Goal: Task Accomplishment & Management: Complete application form

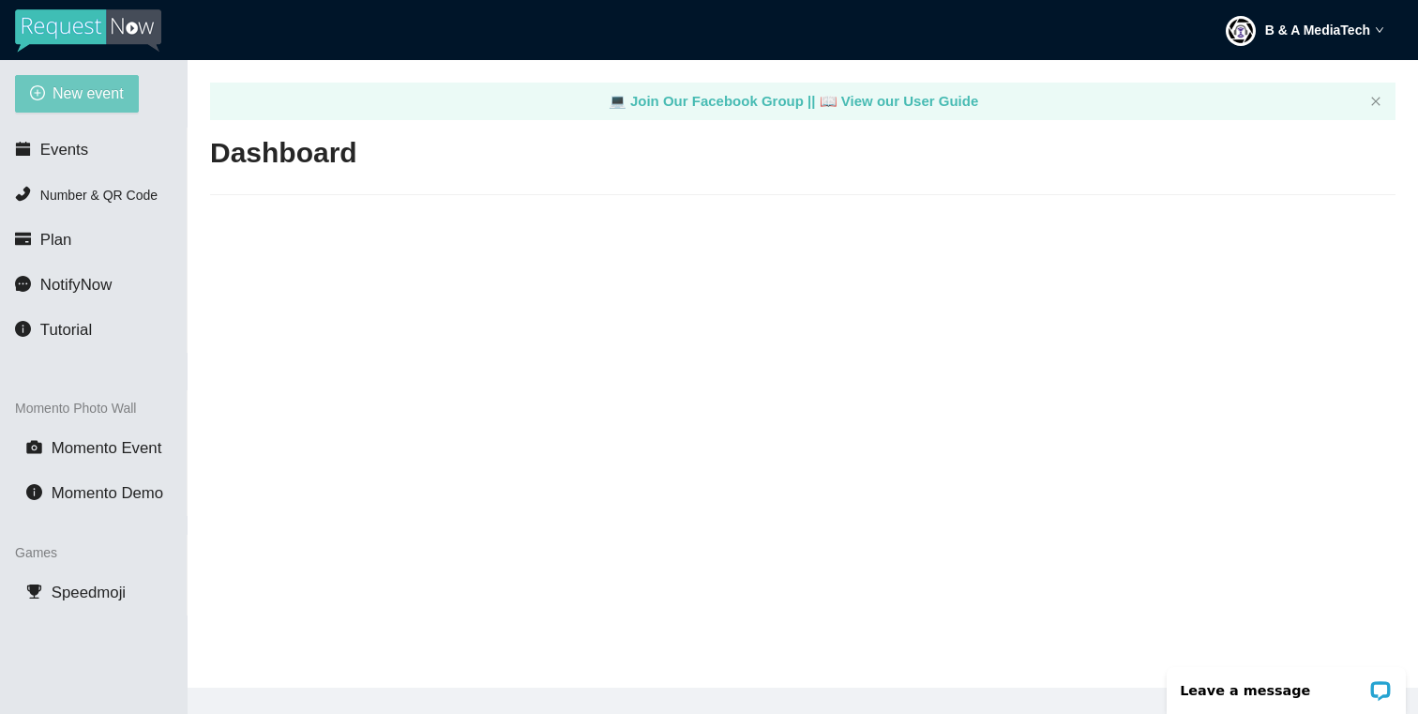
click at [90, 95] on span "New event" at bounding box center [88, 93] width 71 height 23
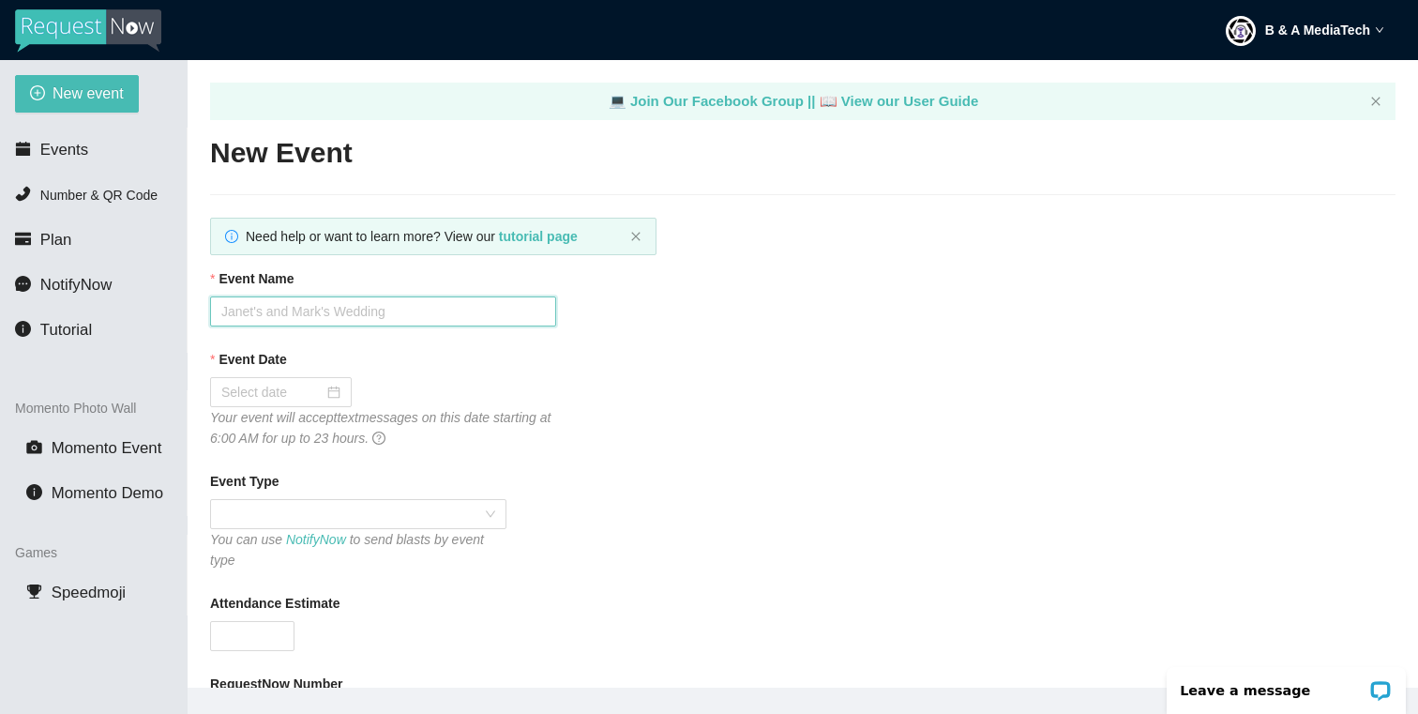
click at [261, 322] on input "Event Name" at bounding box center [383, 311] width 346 height 30
paste input "Nashton & [PERSON_NAME]"
type input "Nashton & [PERSON_NAME]"
click at [278, 387] on input "Event Date" at bounding box center [272, 392] width 102 height 21
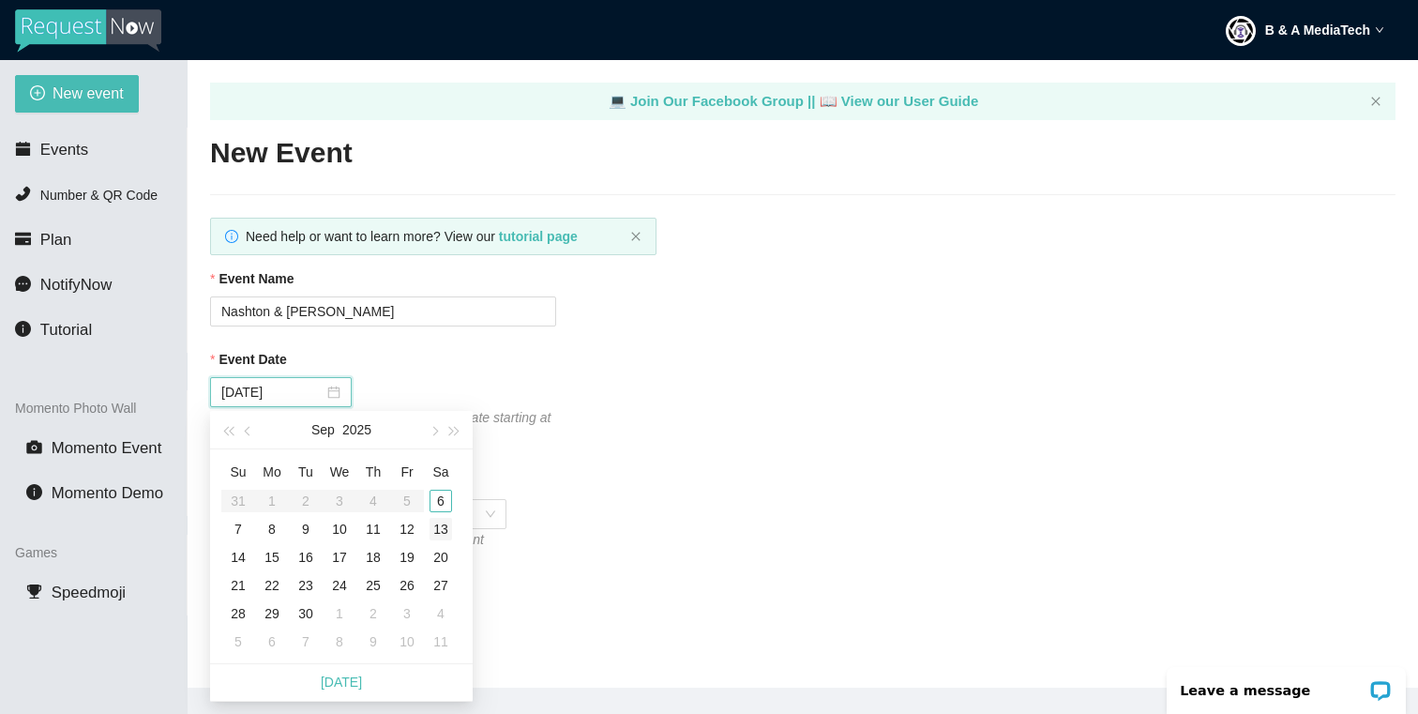
type input "[DATE]"
click at [442, 498] on div "6" at bounding box center [441, 501] width 23 height 23
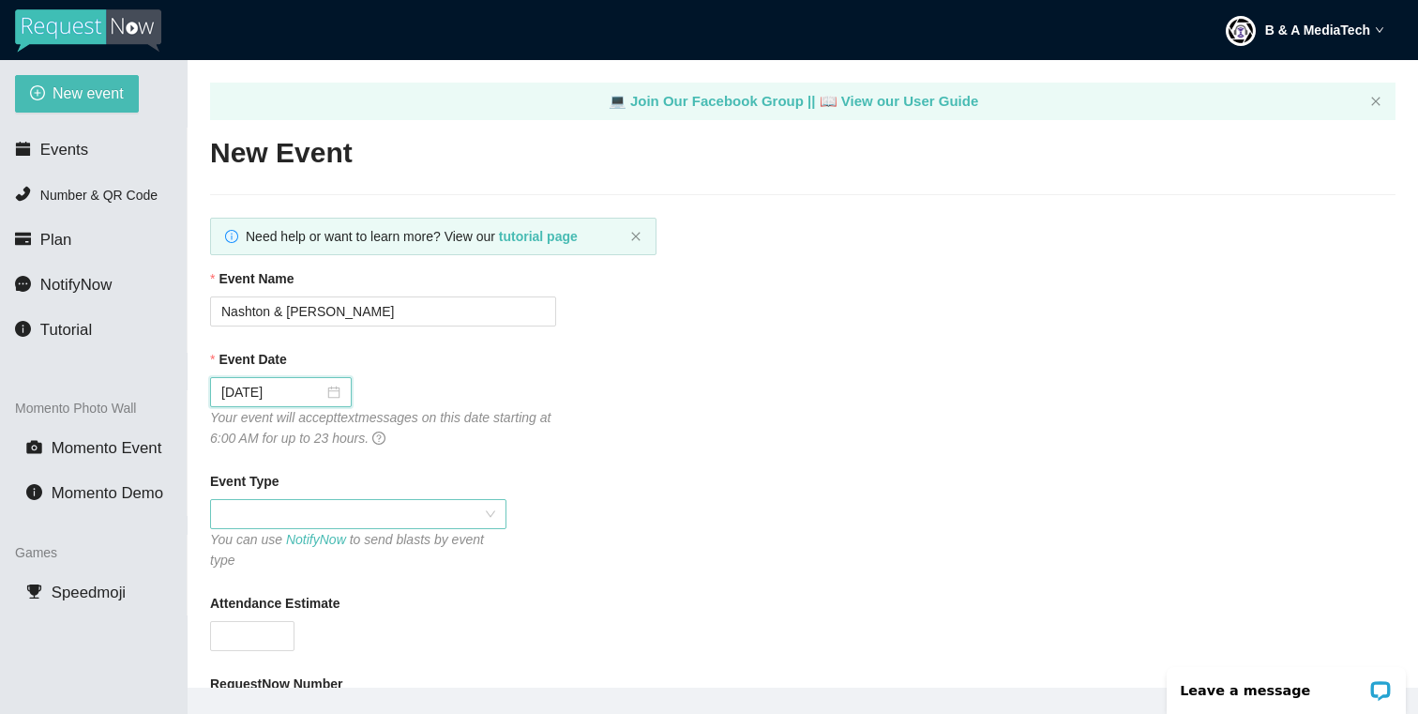
click at [444, 518] on span at bounding box center [358, 514] width 274 height 28
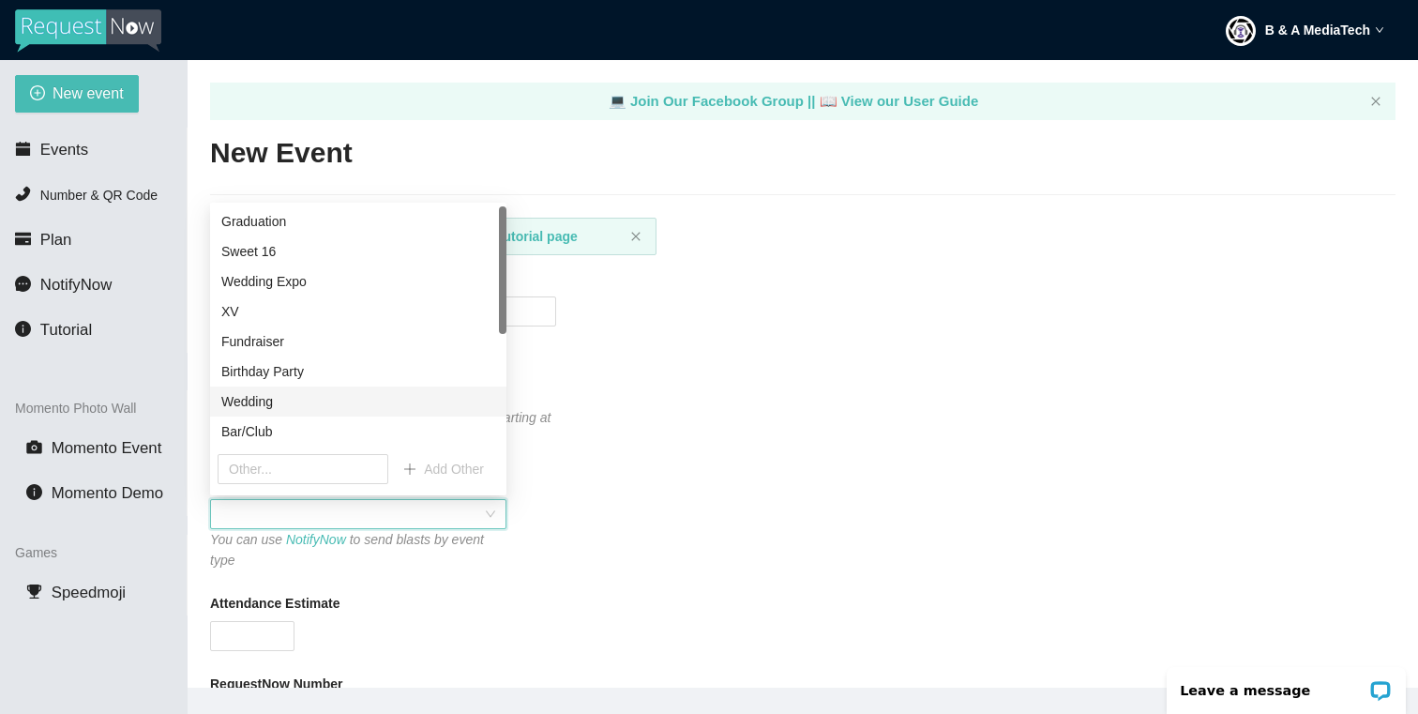
click at [280, 406] on div "Wedding" at bounding box center [358, 401] width 274 height 21
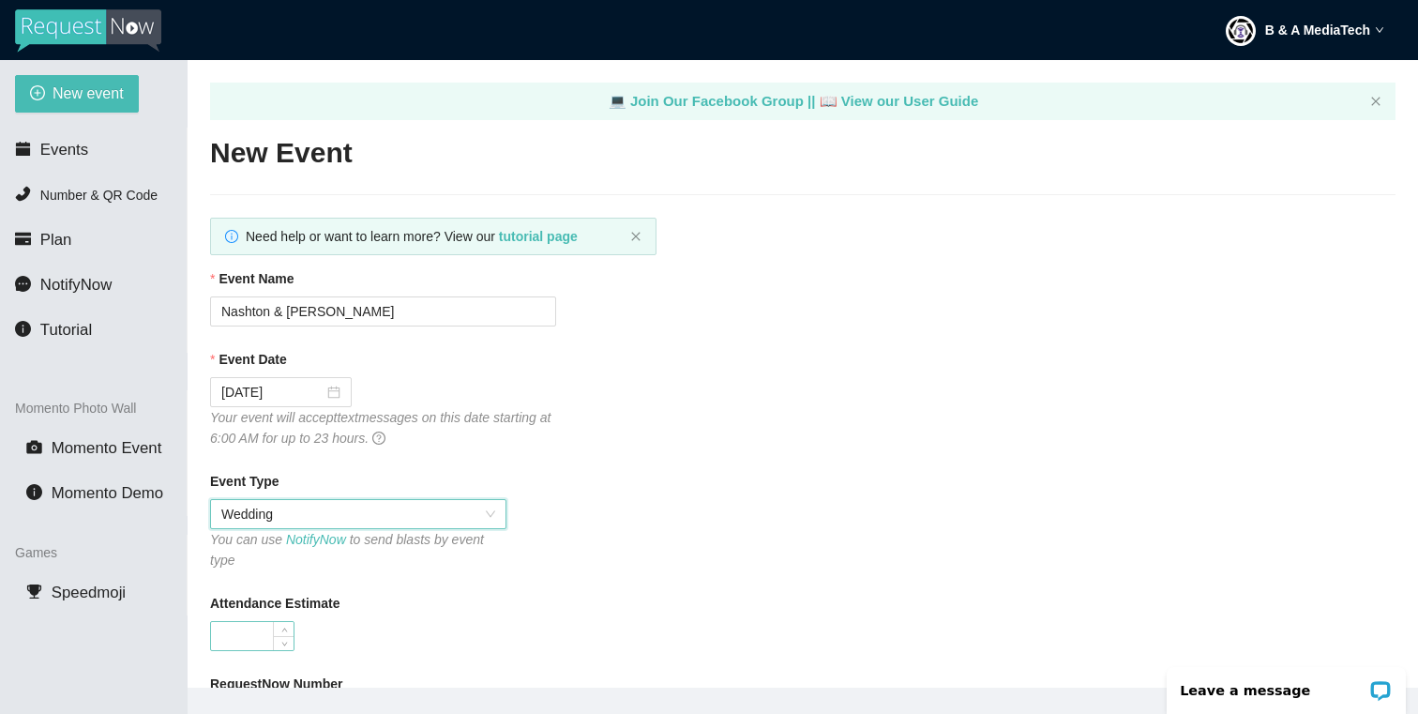
click at [251, 637] on input "Attendance Estimate" at bounding box center [252, 636] width 83 height 28
type input "160"
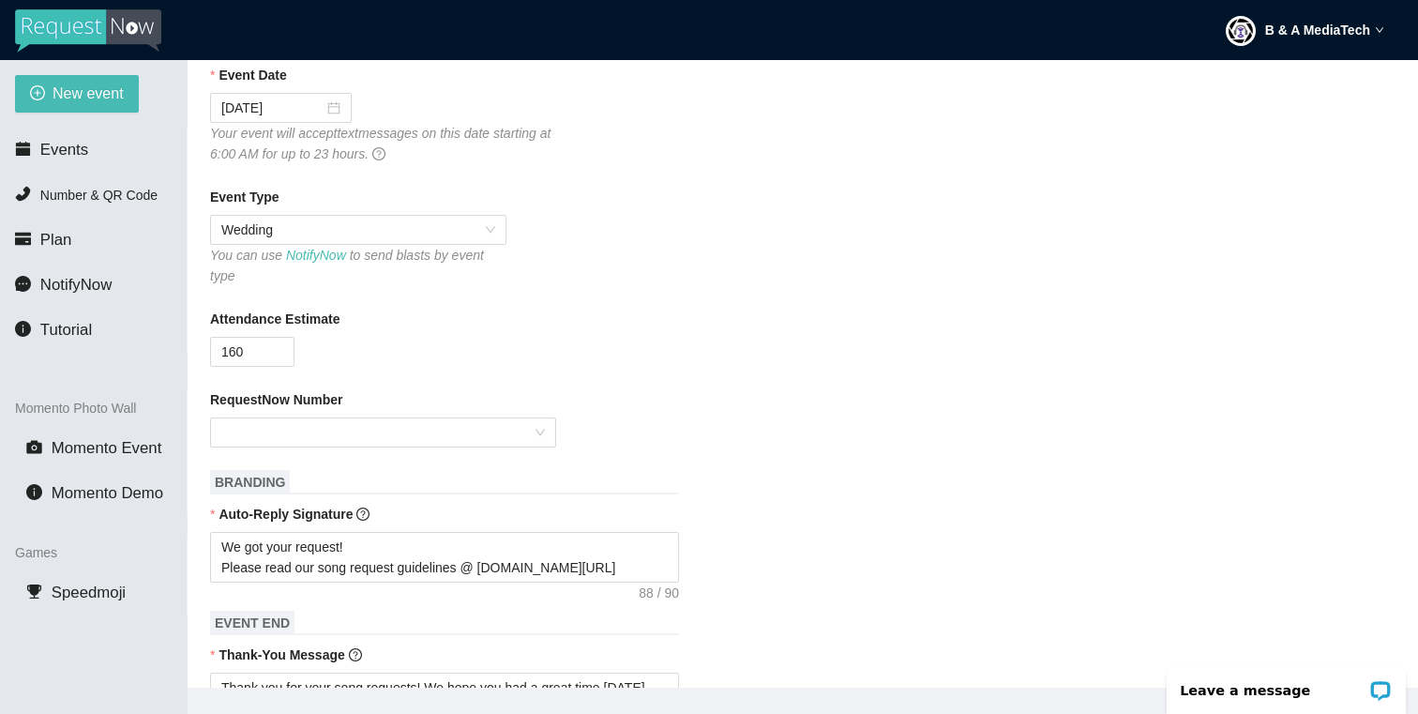
scroll to position [296, 0]
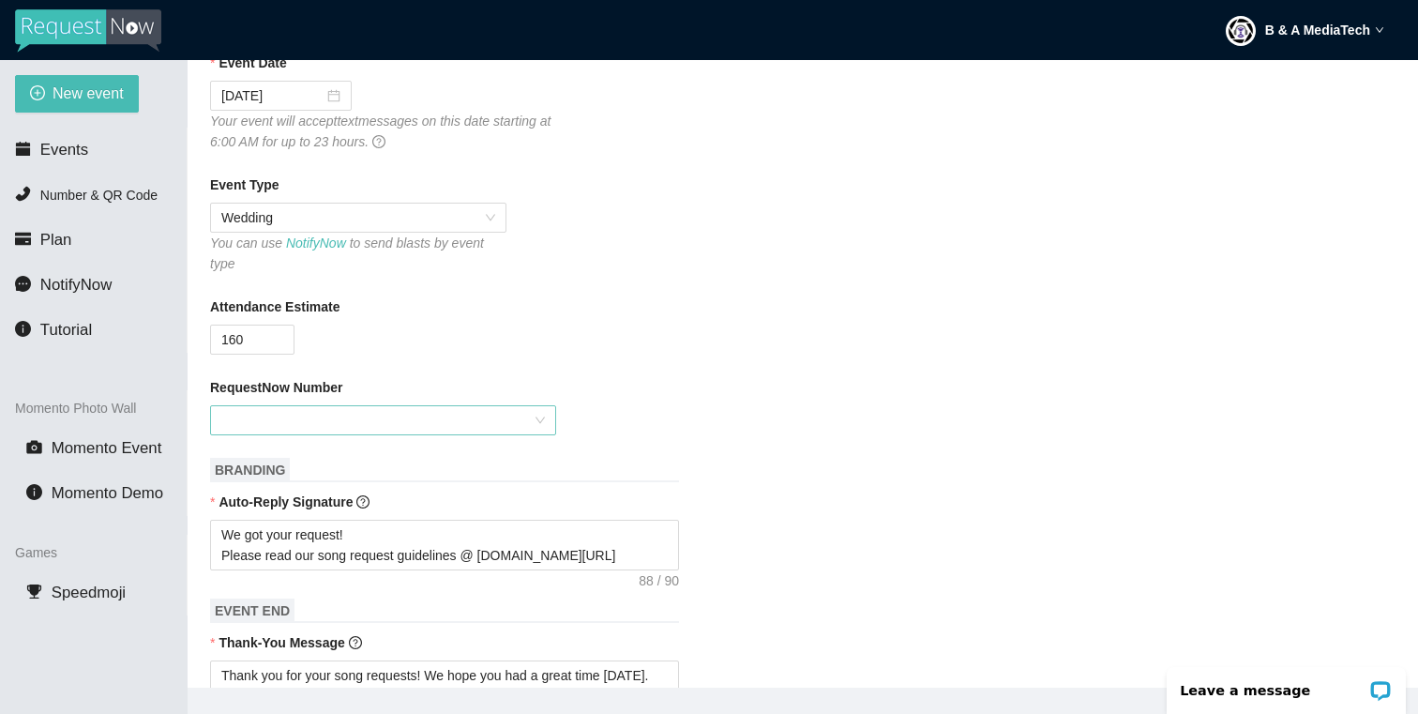
click at [476, 416] on input "RequestNow Number" at bounding box center [376, 420] width 310 height 28
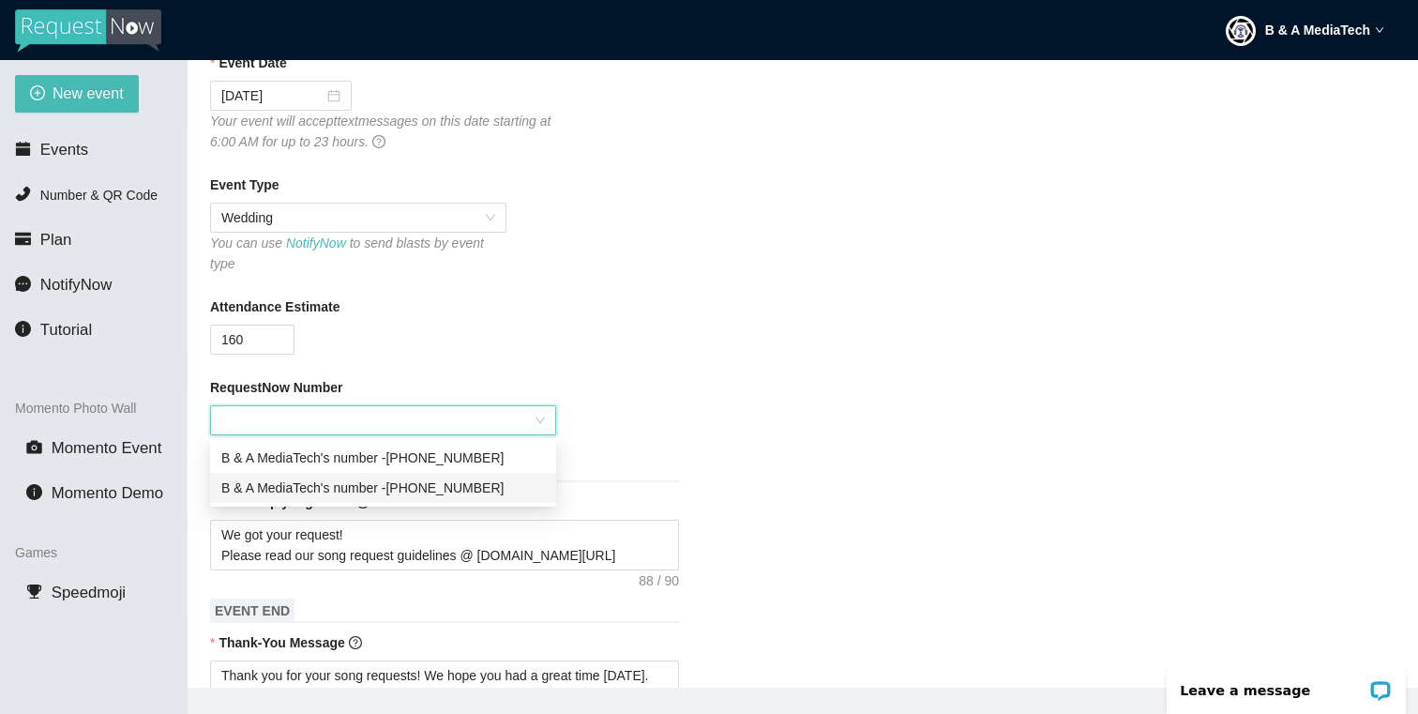
click at [477, 492] on div "B & A MediaTech's number - [PHONE_NUMBER]" at bounding box center [383, 487] width 324 height 21
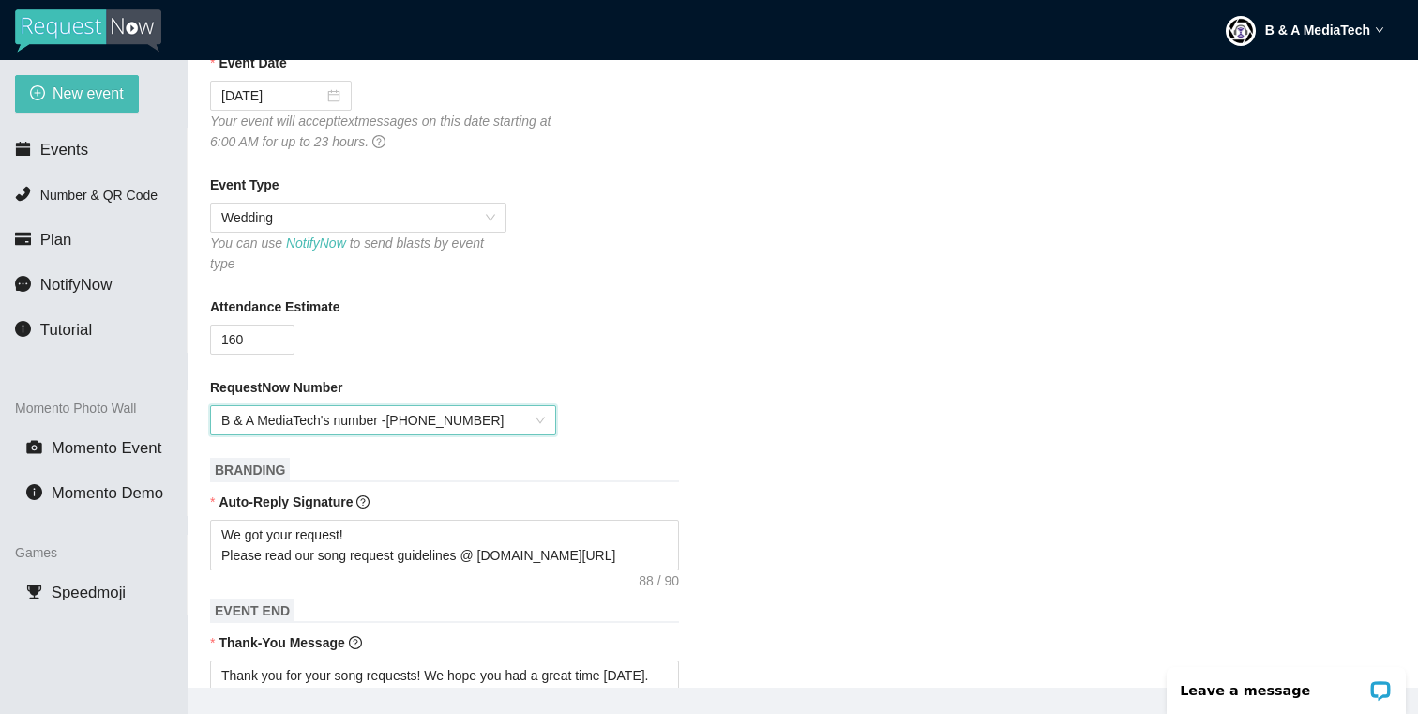
click at [760, 460] on form "Event Name [GEOGRAPHIC_DATA] & [PERSON_NAME] Event Date [DATE] Your event will …" at bounding box center [803, 664] width 1186 height 1384
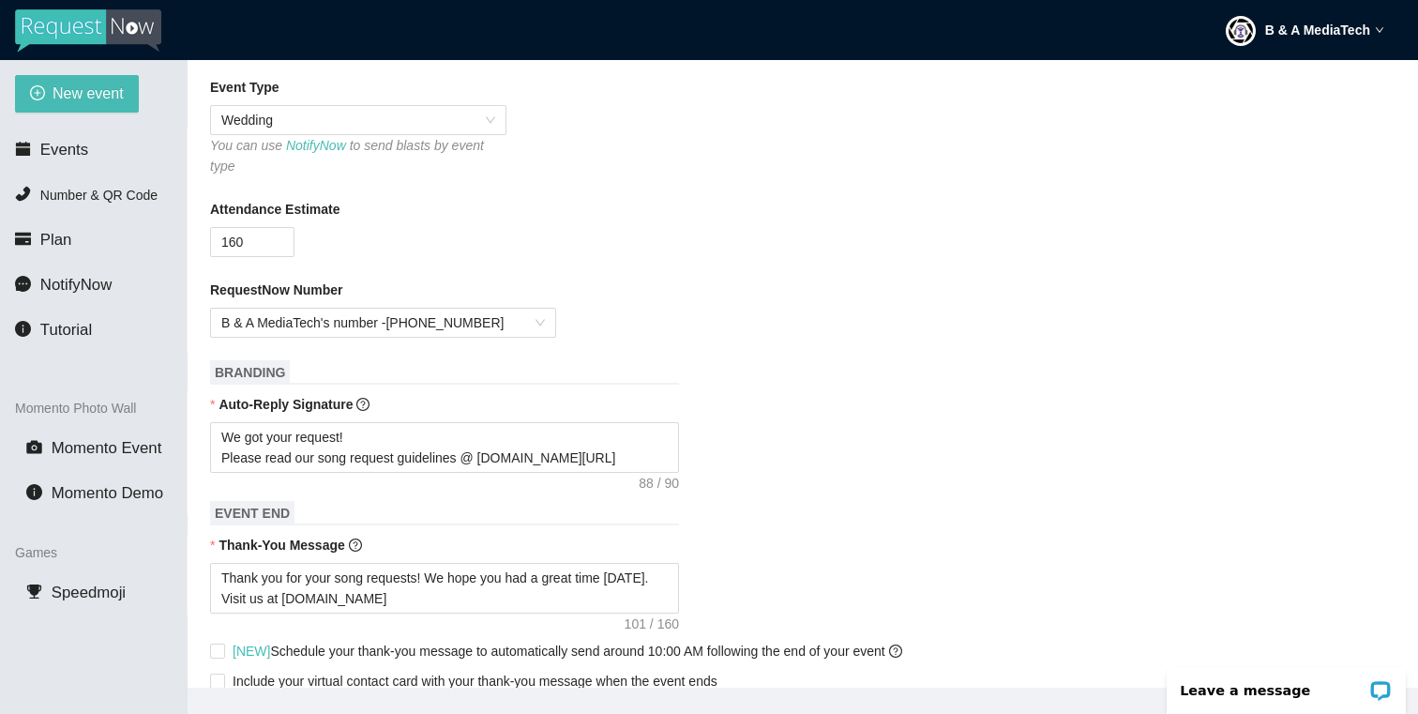
scroll to position [406, 0]
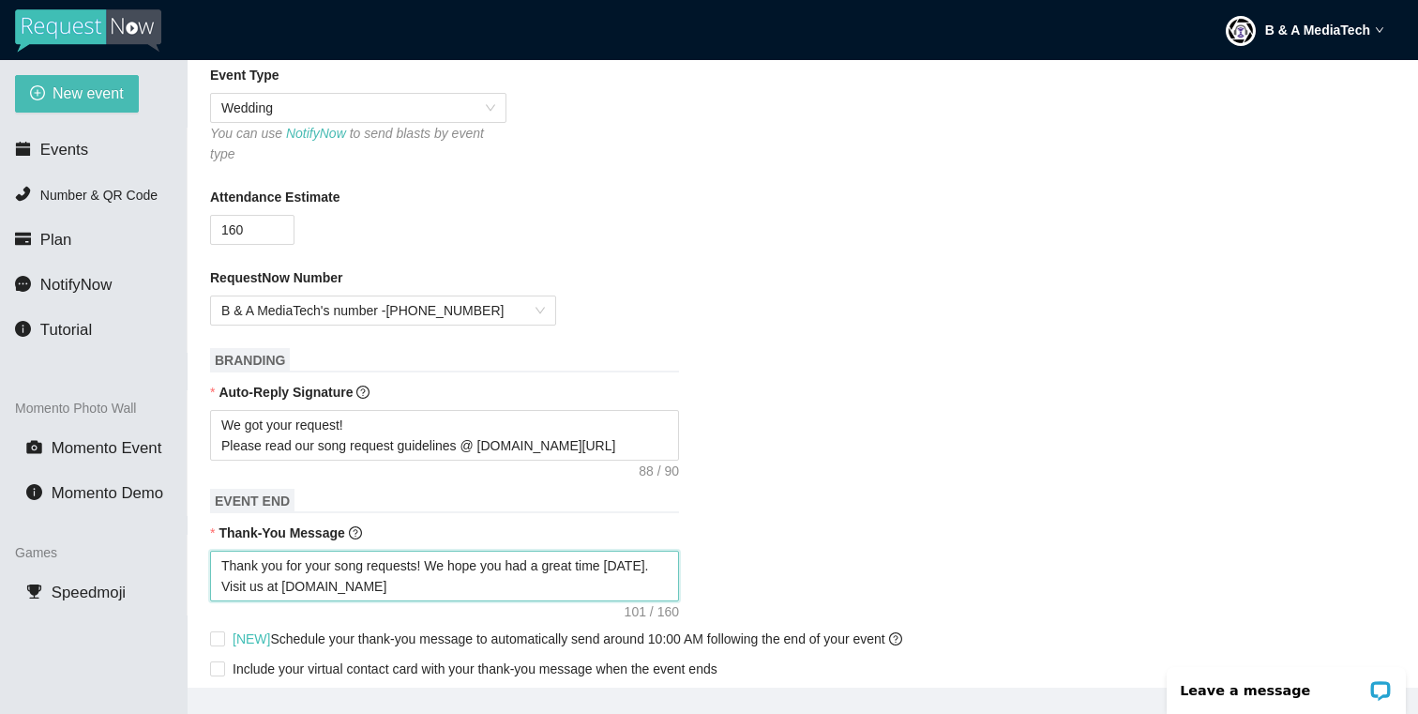
click at [650, 568] on textarea "Thank you for your song requests! We hope you had a great time [DATE]. Visit us…" at bounding box center [444, 576] width 469 height 51
type textarea "Thank you for your song requests! We hope you had a great time [DATE] . Visit u…"
type textarea "Thank you for your song requests! We hope you had a great time [DATE] w. Visit …"
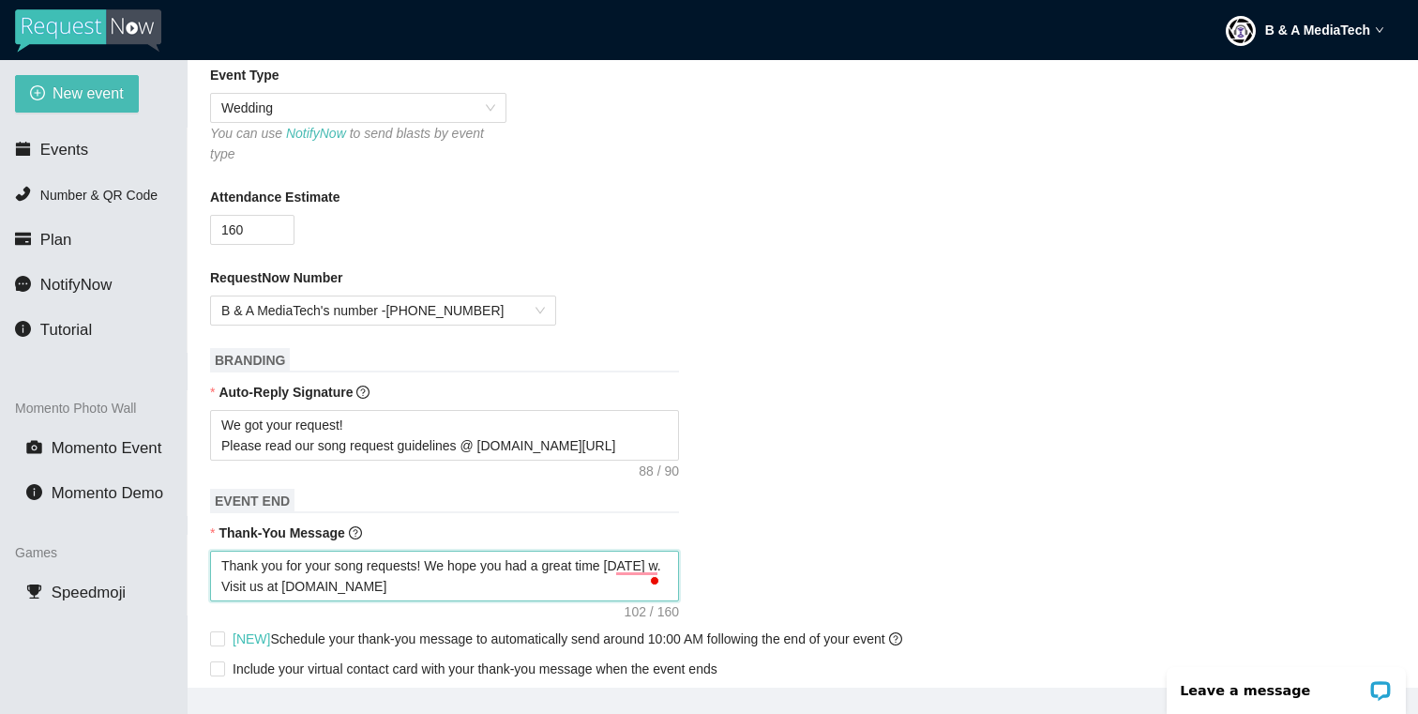
type textarea "Thank you for your song requests! We hope you had a great time [DATE] wi. Visit…"
type textarea "Thank you for your song requests! We hope you had a great time [DATE] wit. Visi…"
type textarea "Thank you for your song requests! We hope you had a great time [DATE] with. Vis…"
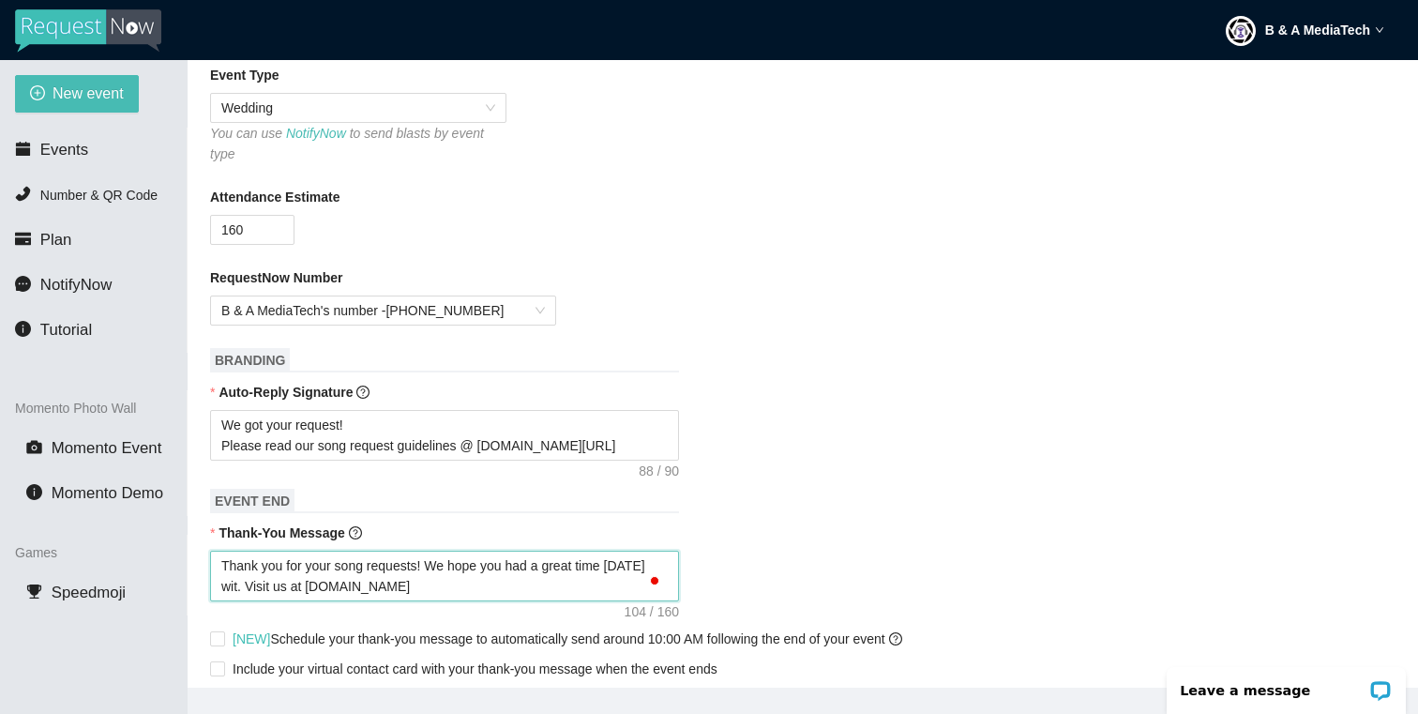
type textarea "Thank you for your song requests! We hope you had a great time [DATE] with. Vis…"
type textarea "Thank you for your song requests! We hope you had a great time [DATE] with . Vi…"
paste textarea "Nashton & [PERSON_NAME]"
type textarea "Thank you for your song requests! We hope you had a great time [DATE] with Nash…"
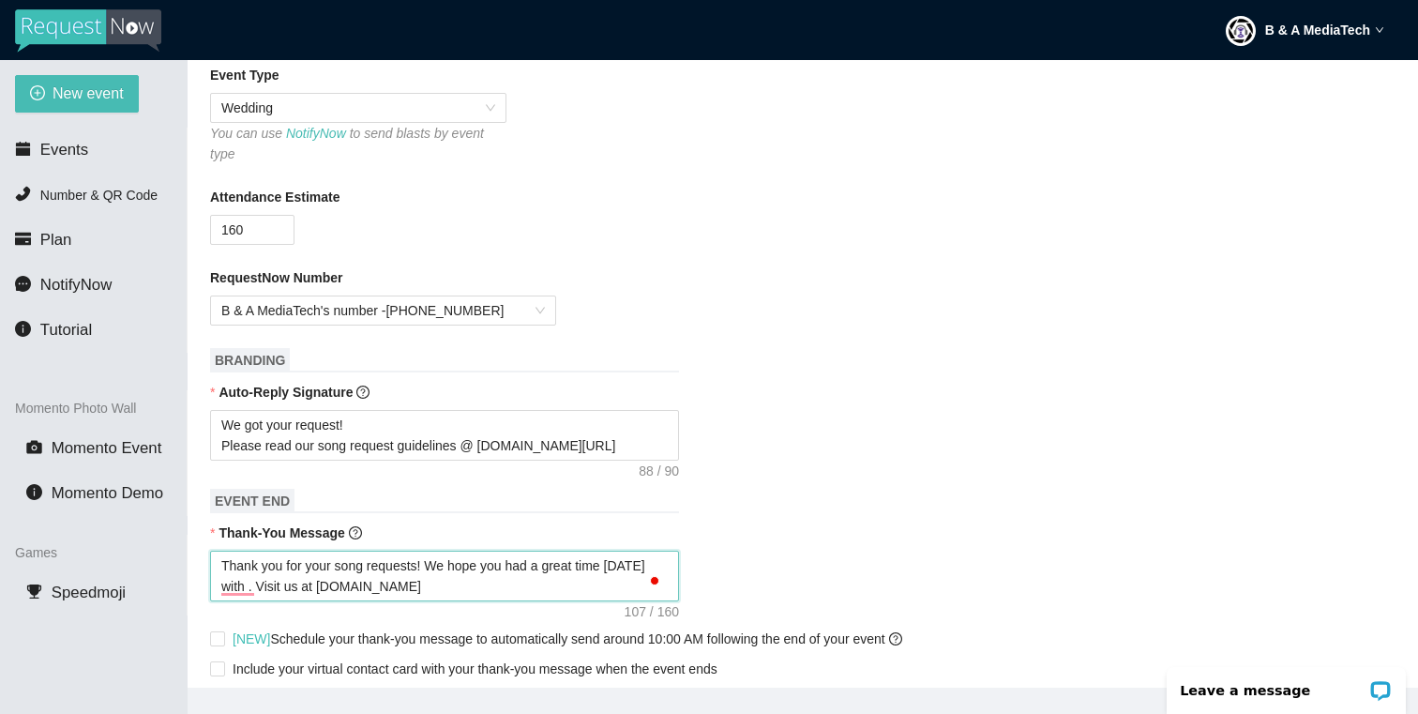
type textarea "Thank you for your song requests! We hope you had a great time [DATE] with Nash…"
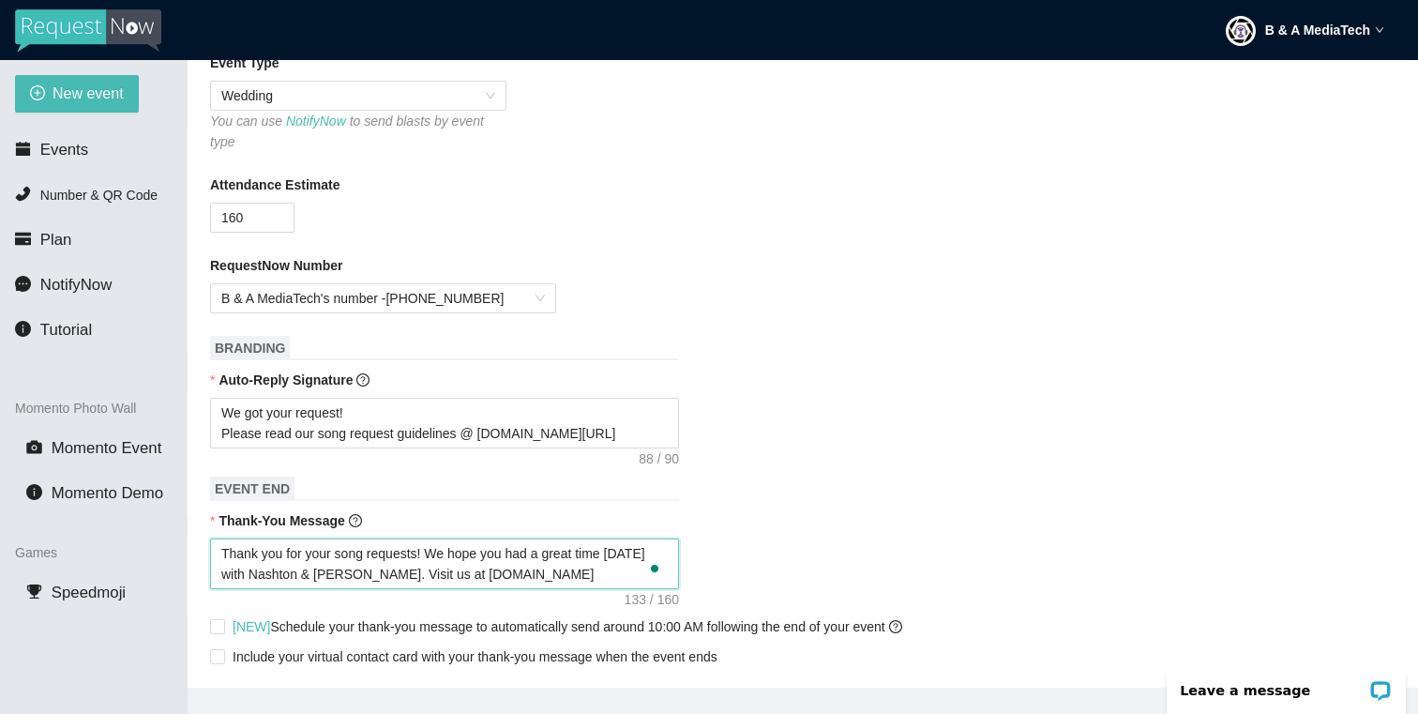
type textarea "Thank you for your song requests! We hope you had a great time [DATE] with Nash…"
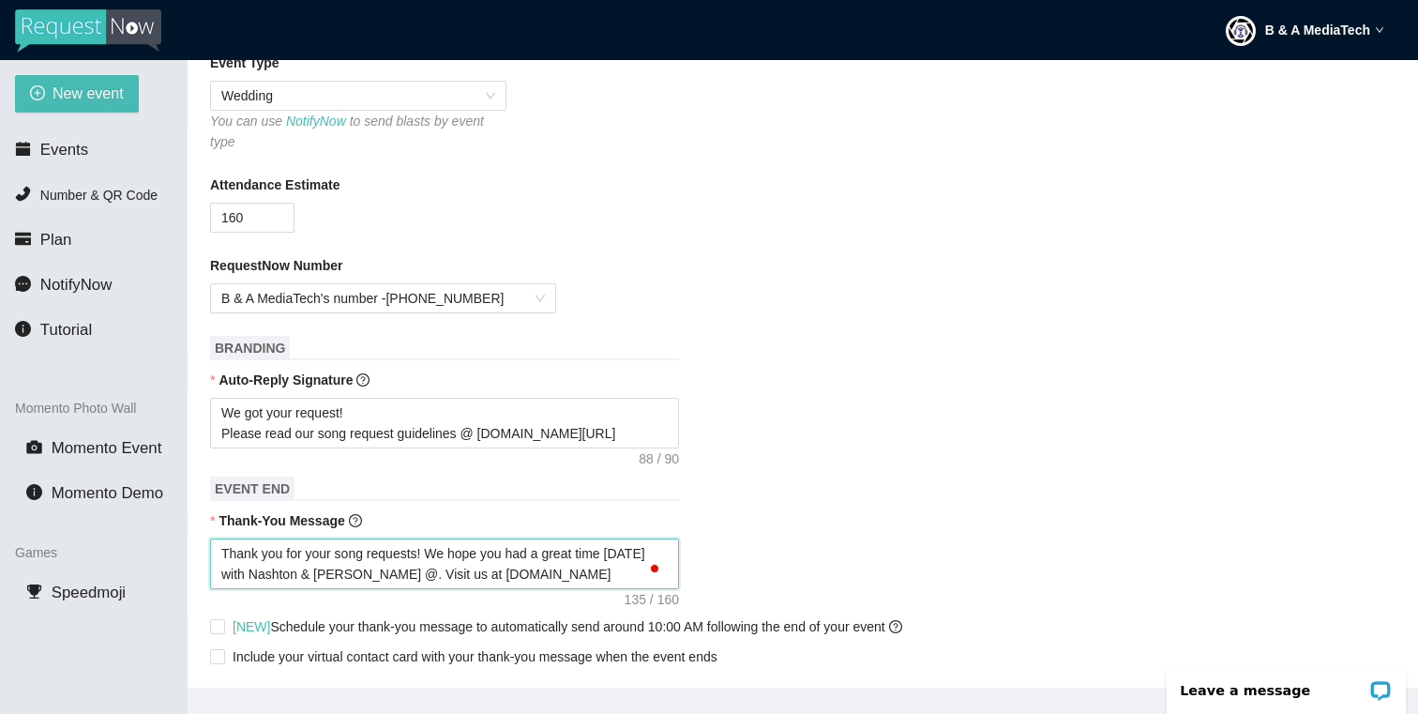
type textarea "Thank you for your song requests! We hope you had a great time [DATE] with Nash…"
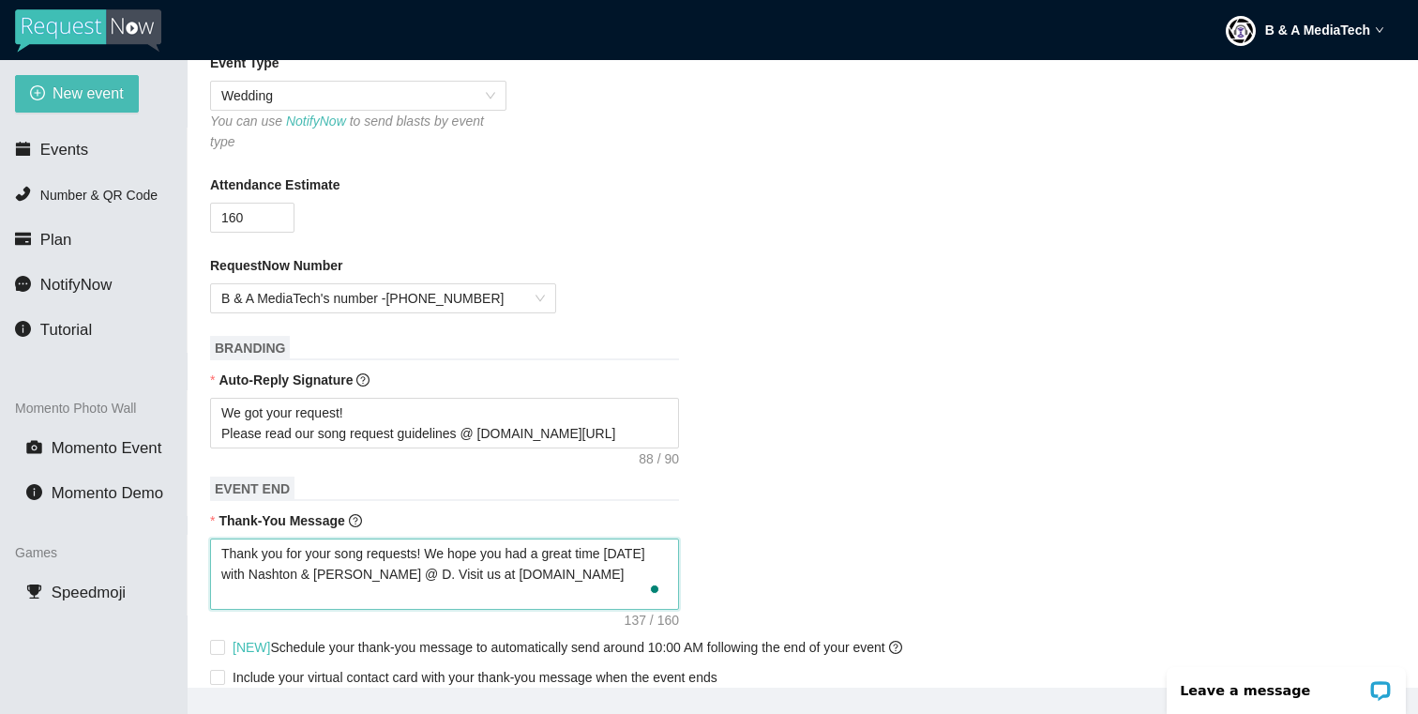
type textarea "Thank you for your song requests! We hope you had a great time [DATE] with Nash…"
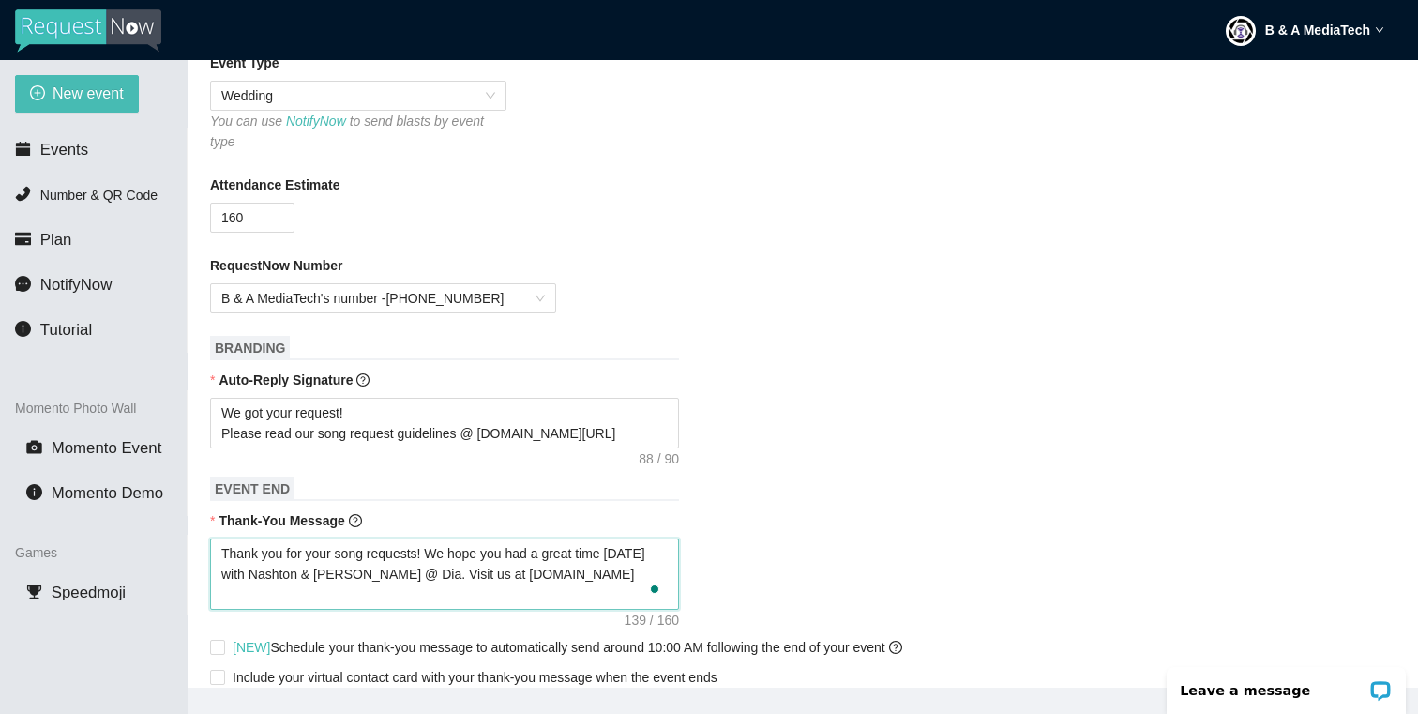
type textarea "Thank you for your song requests! We hope you had a great time [DATE] with Nash…"
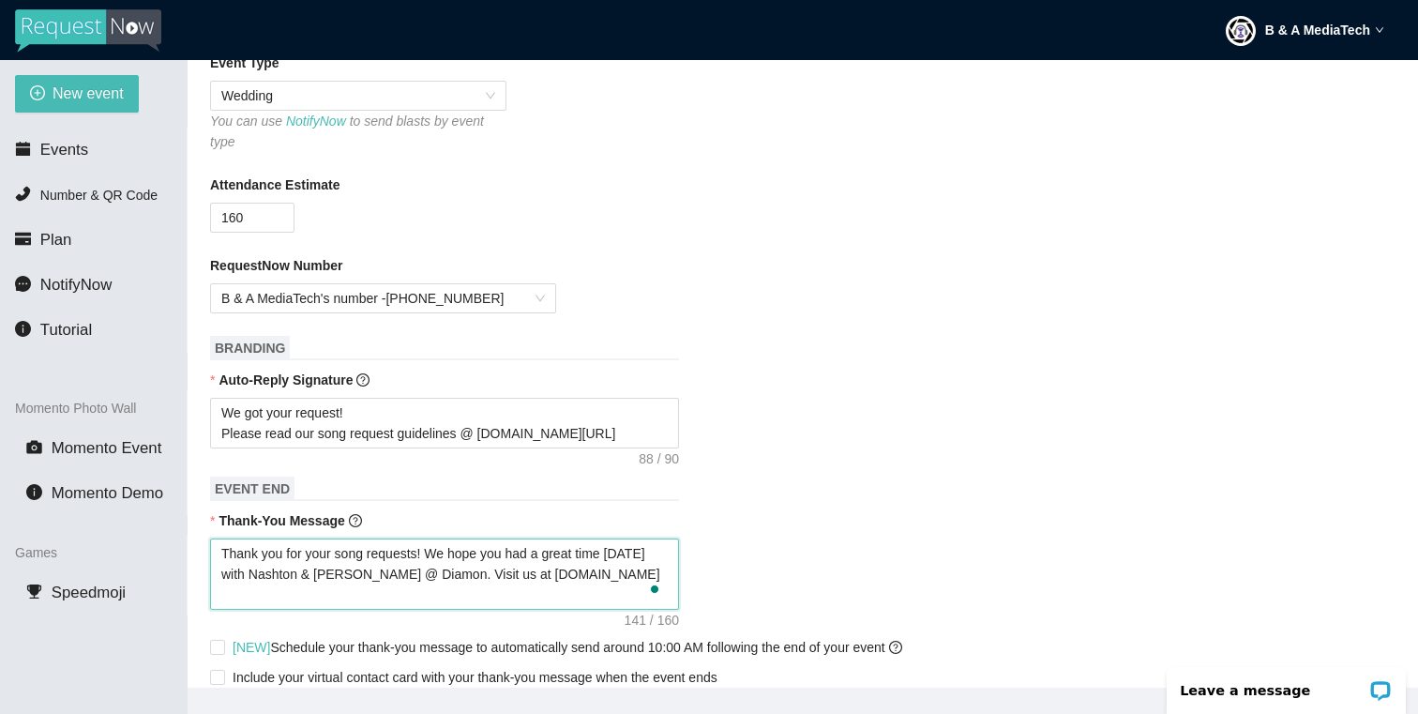
type textarea "Thank you for your song requests! We hope you had a great time [DATE] with Nash…"
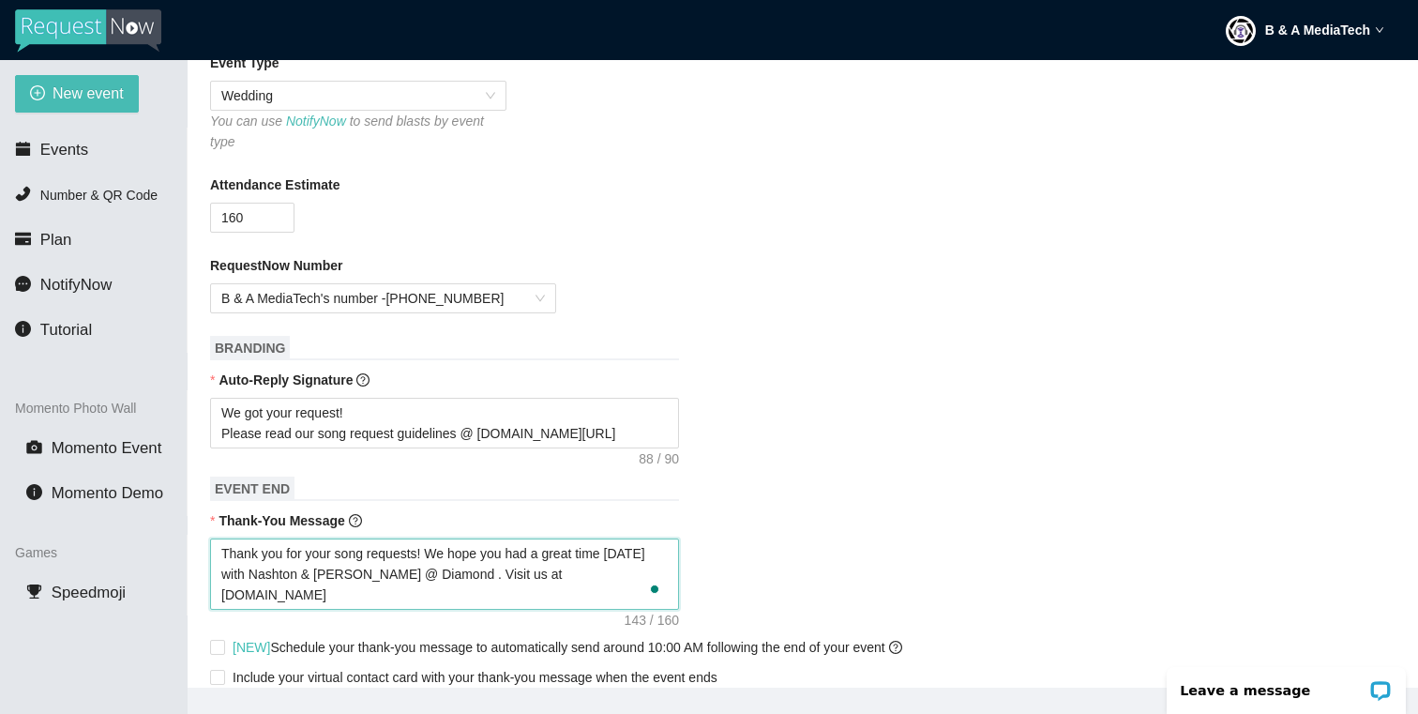
type textarea "Thank you for your song requests! We hope you had a great time [DATE] with Nash…"
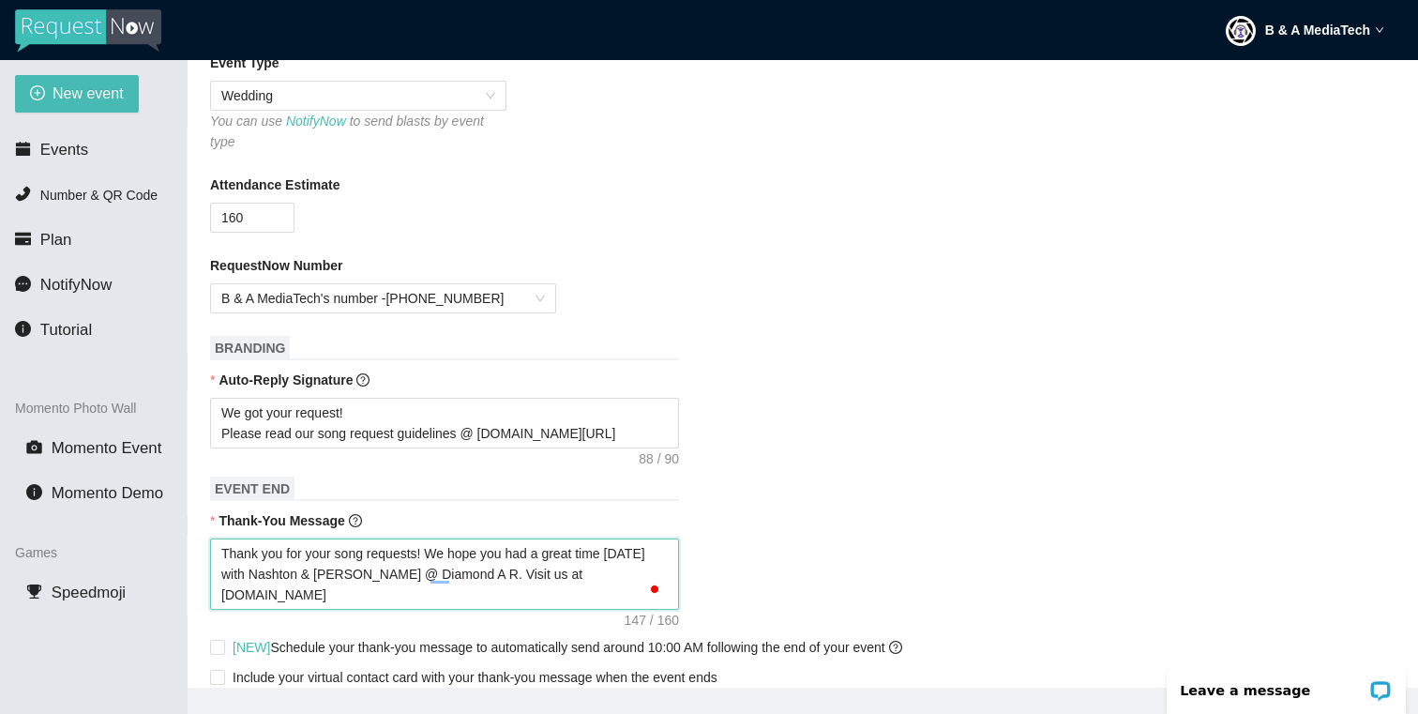
type textarea "Thank you for your song requests! We hope you had a great time [DATE] with Nash…"
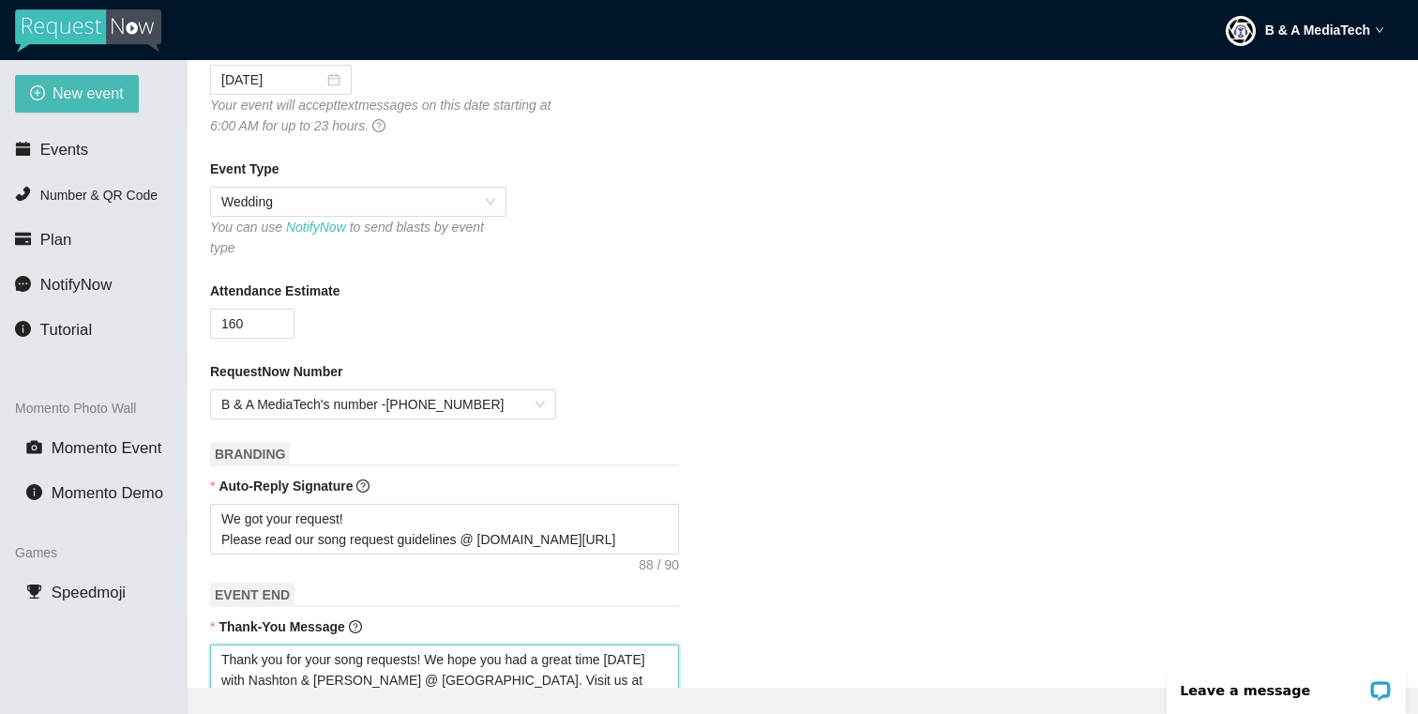
scroll to position [0, 0]
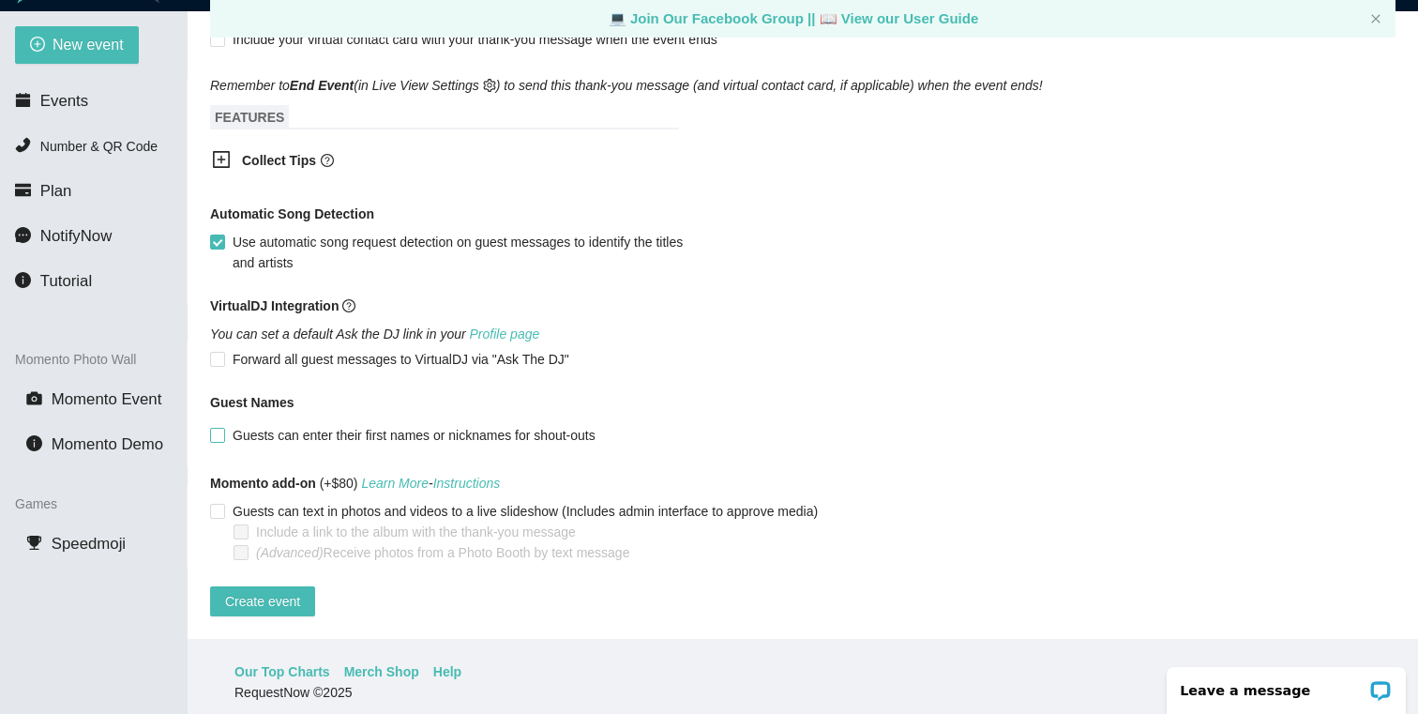
type textarea "Thank you for your song requests! We hope you had a great time [DATE] with Nash…"
click at [222, 428] on span at bounding box center [217, 435] width 15 height 15
click at [220, 428] on input "Guests can enter their first names or nicknames for shout-outs" at bounding box center [216, 434] width 13 height 13
checkbox input "true"
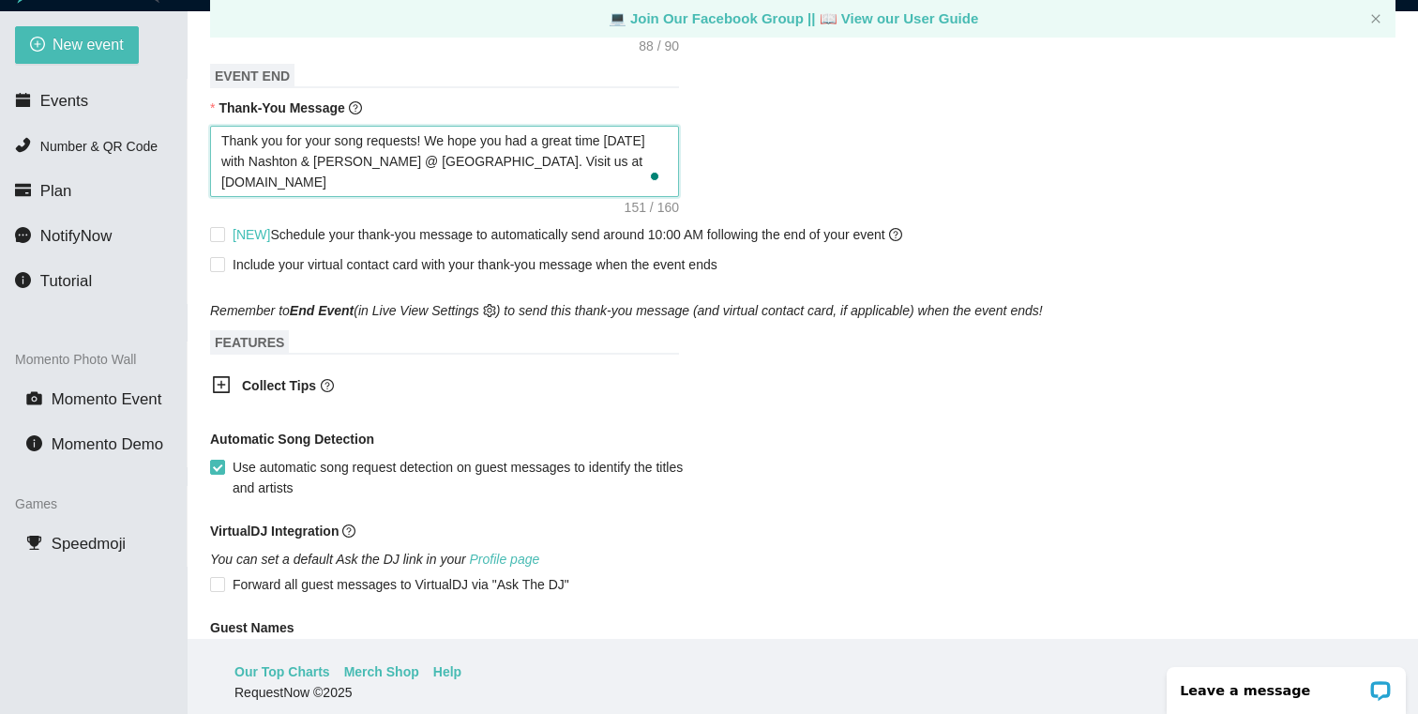
click at [608, 141] on textarea "Thank you for your song requests! We hope you had a great time [DATE] with Nash…" at bounding box center [444, 161] width 469 height 71
drag, startPoint x: 637, startPoint y: 140, endPoint x: 619, endPoint y: 139, distance: 17.8
click at [619, 139] on textarea "Thank you for your song requests! We hope you had a great time [DATE] with Nash…" at bounding box center [444, 161] width 469 height 71
type textarea "Thank you for your song requests! We hope you had a great time [PERSON_NAME] & …"
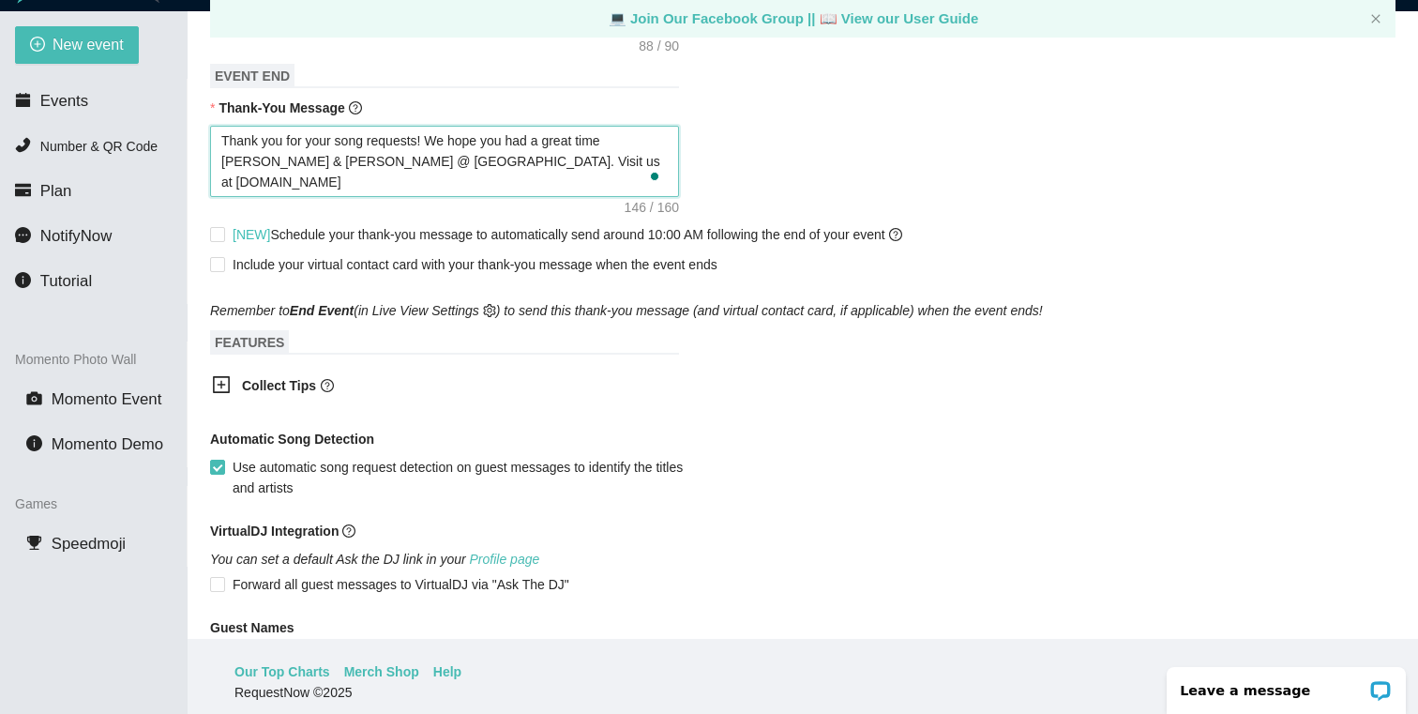
type textarea "Thank you for your song requests! We hope you had a great time with Nashton & […"
click at [215, 237] on input "[NEW] Schedule your thank-you message to automatically send around 10:00 AM fol…" at bounding box center [216, 233] width 13 height 13
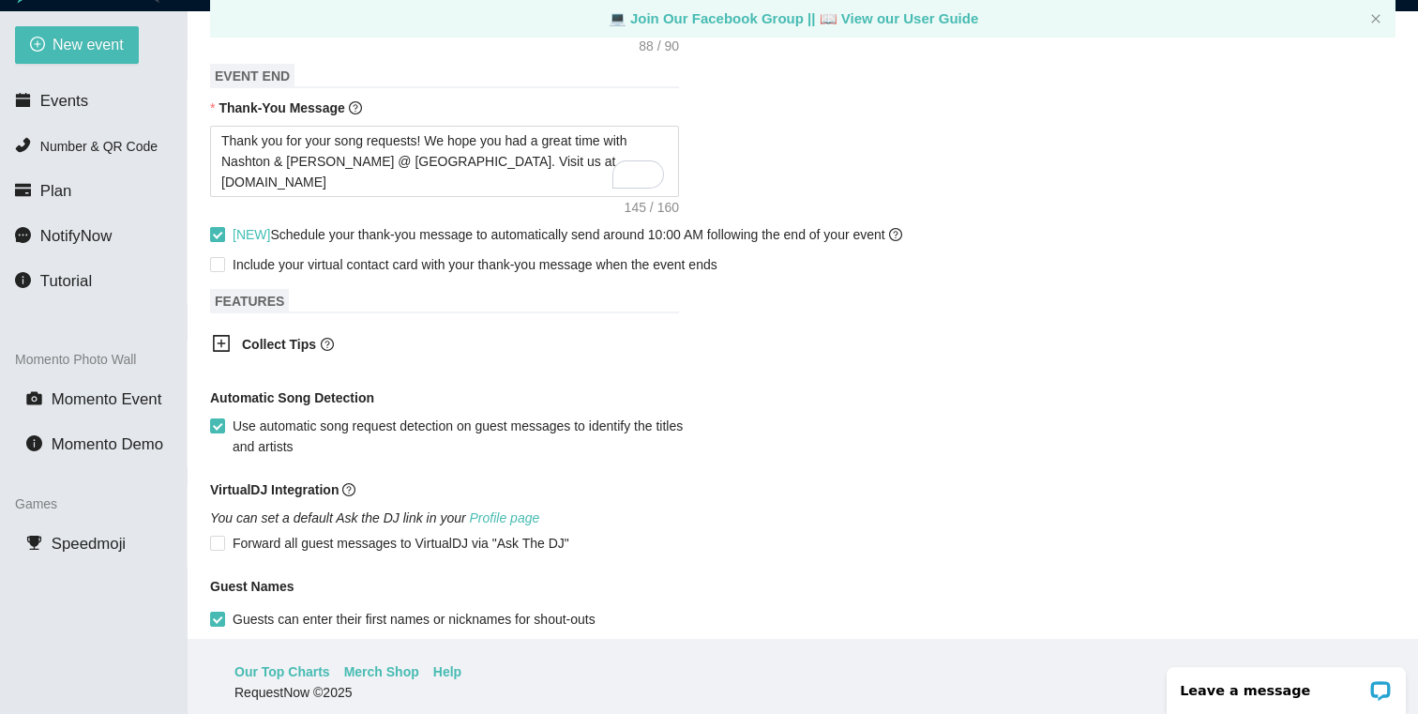
click at [218, 233] on input "[NEW] Schedule your thank-you message to automatically send around 10:00 AM fol…" at bounding box center [216, 233] width 13 height 13
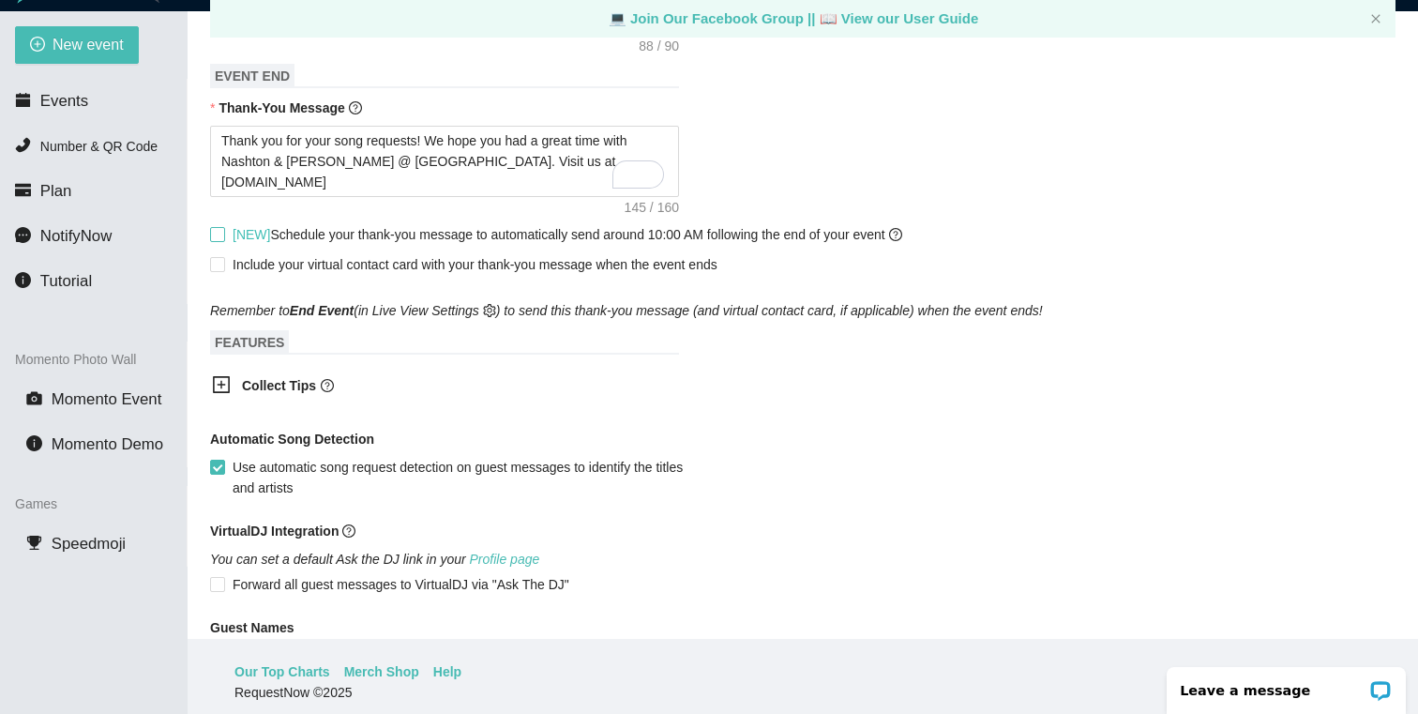
click at [218, 233] on input "[NEW] Schedule your thank-you message to automatically send around 10:00 AM fol…" at bounding box center [216, 233] width 13 height 13
checkbox input "true"
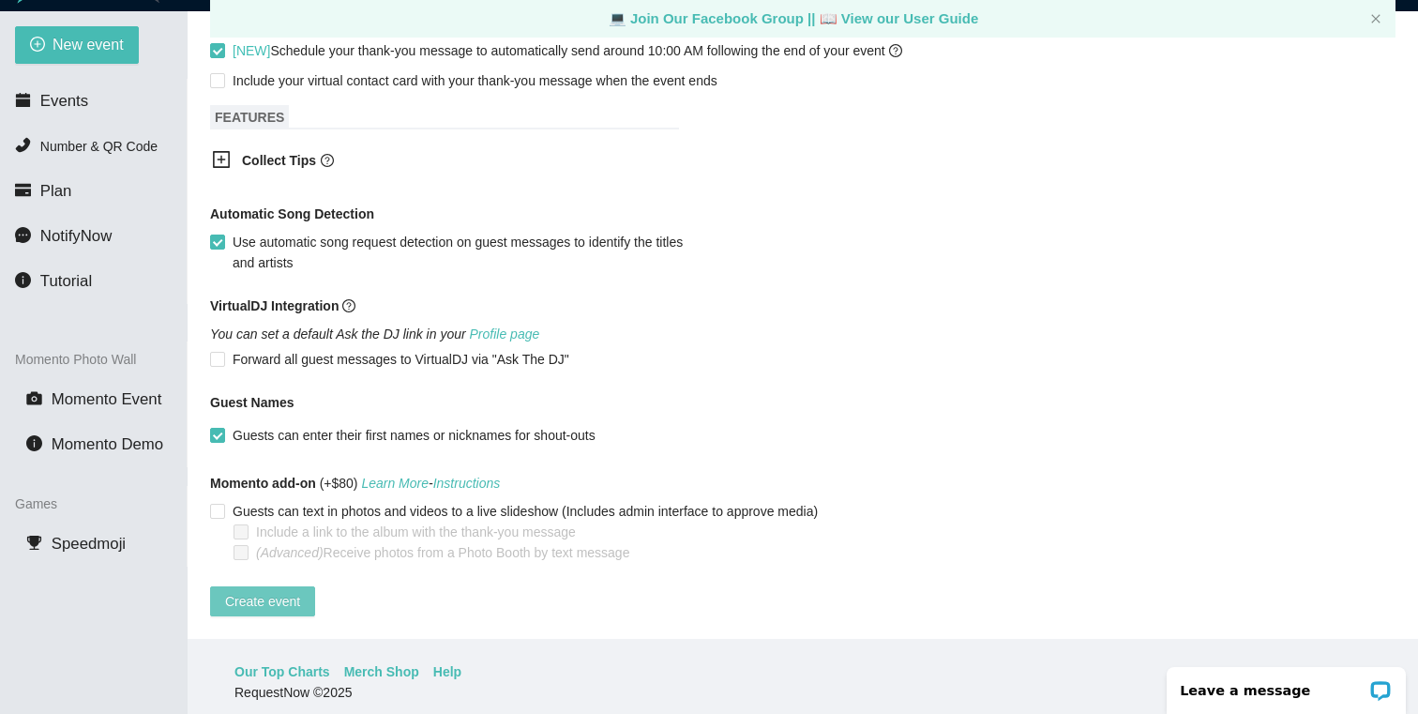
click at [272, 591] on span "Create event" at bounding box center [262, 601] width 75 height 21
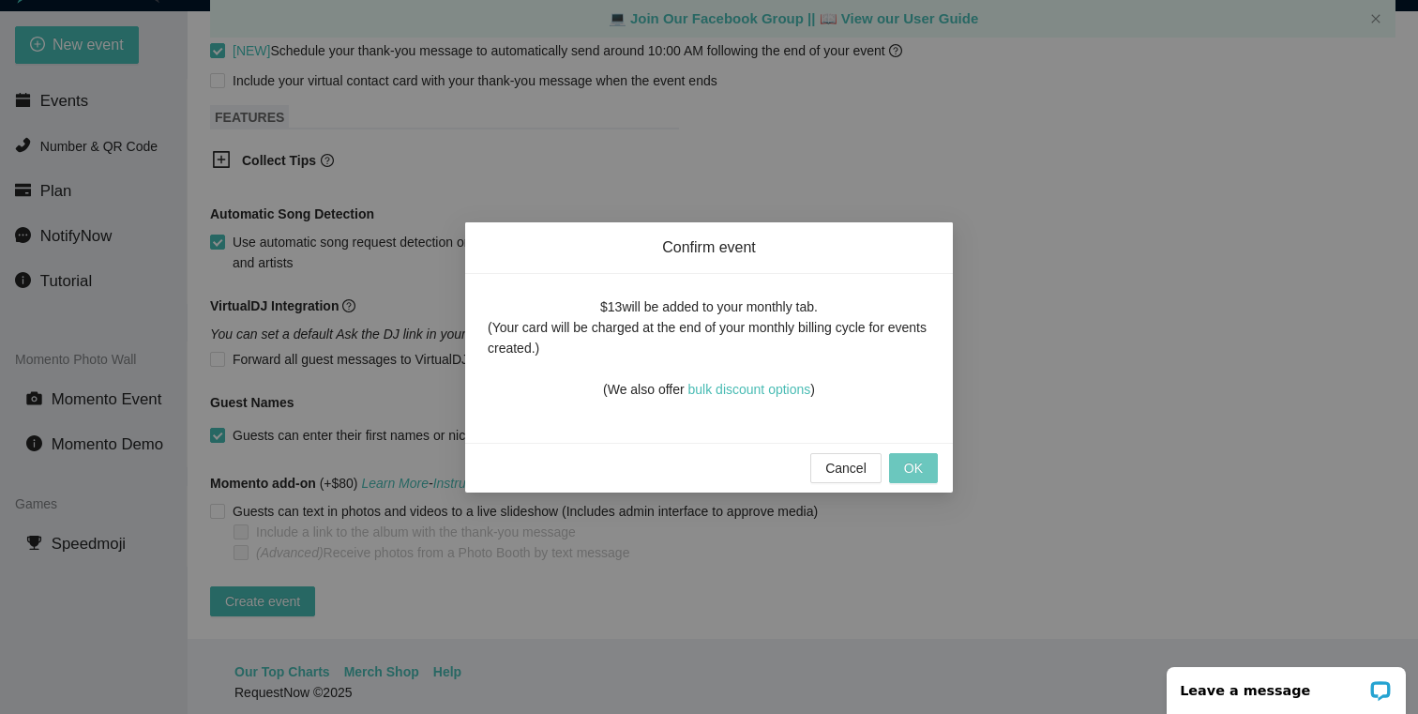
click at [924, 455] on button "OK" at bounding box center [913, 468] width 49 height 30
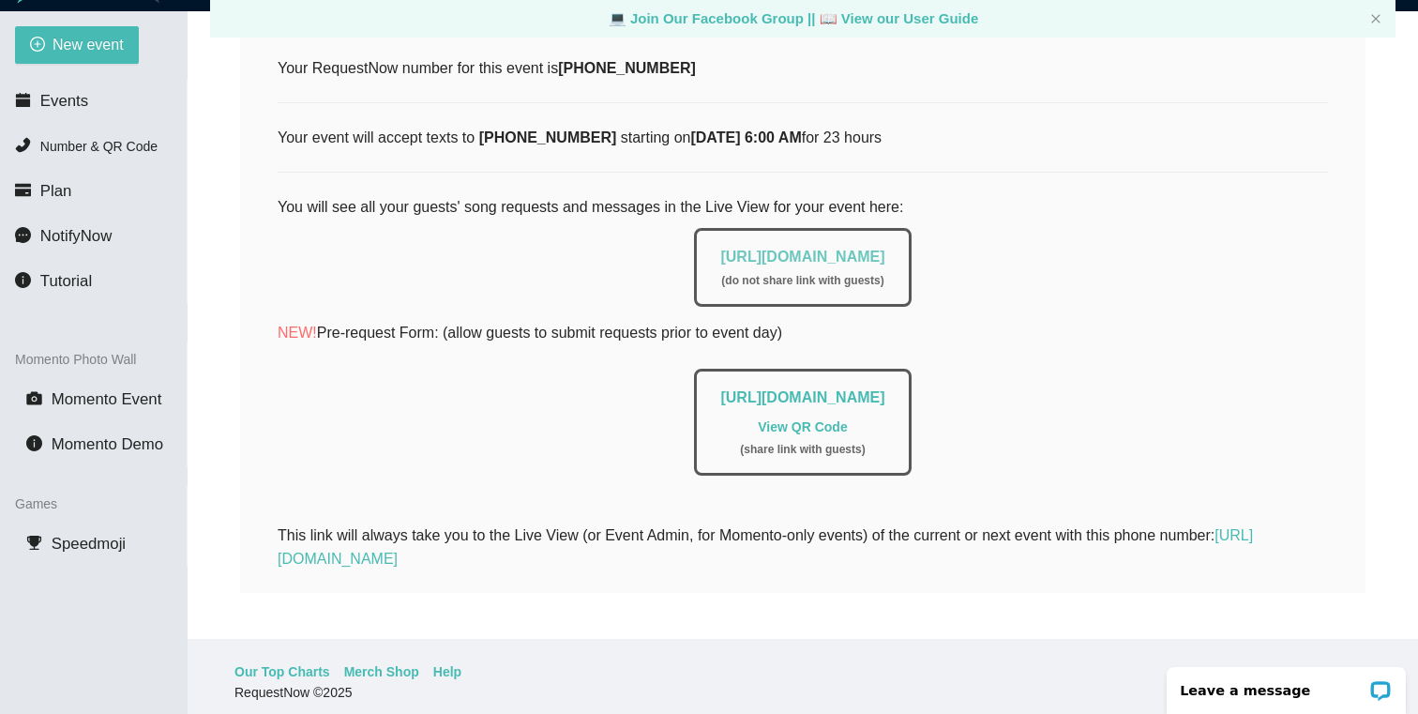
click at [825, 256] on link "[URL][DOMAIN_NAME]" at bounding box center [802, 257] width 164 height 16
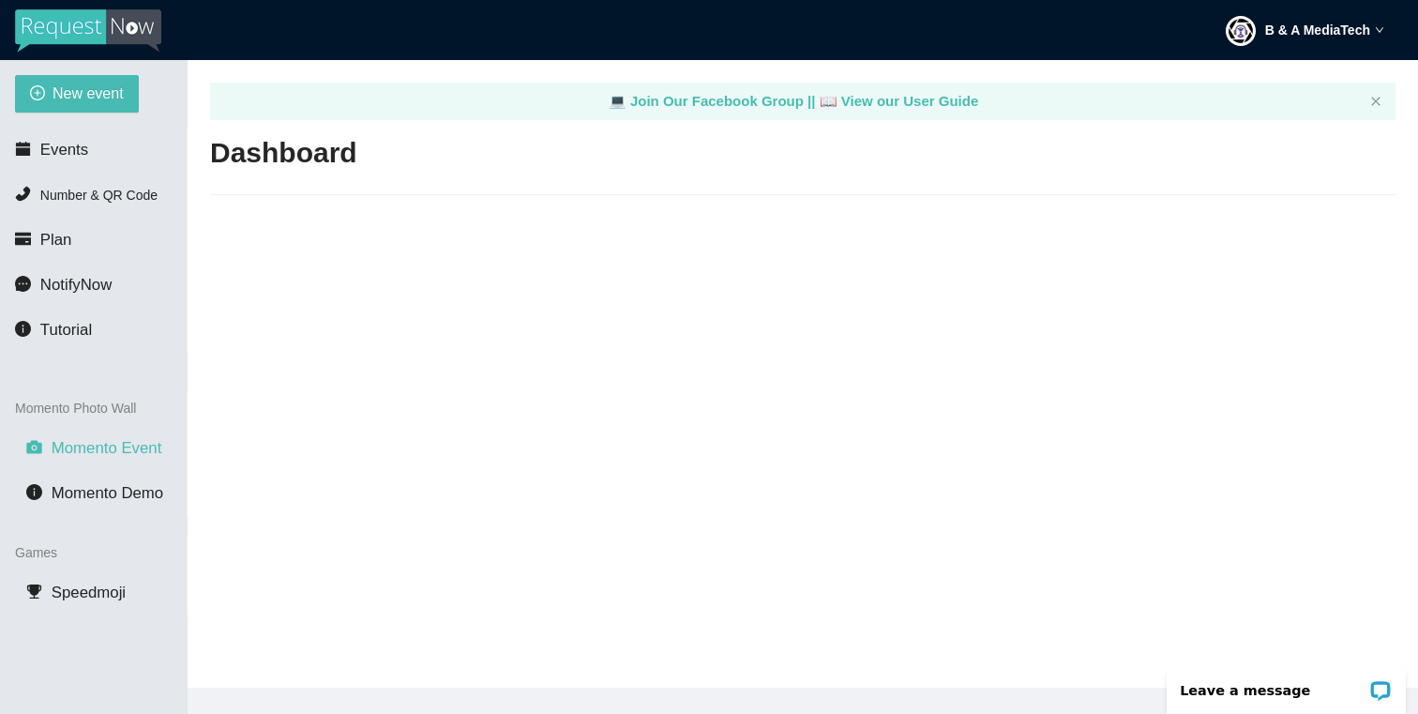
click at [107, 451] on span "Momento Event" at bounding box center [107, 448] width 111 height 18
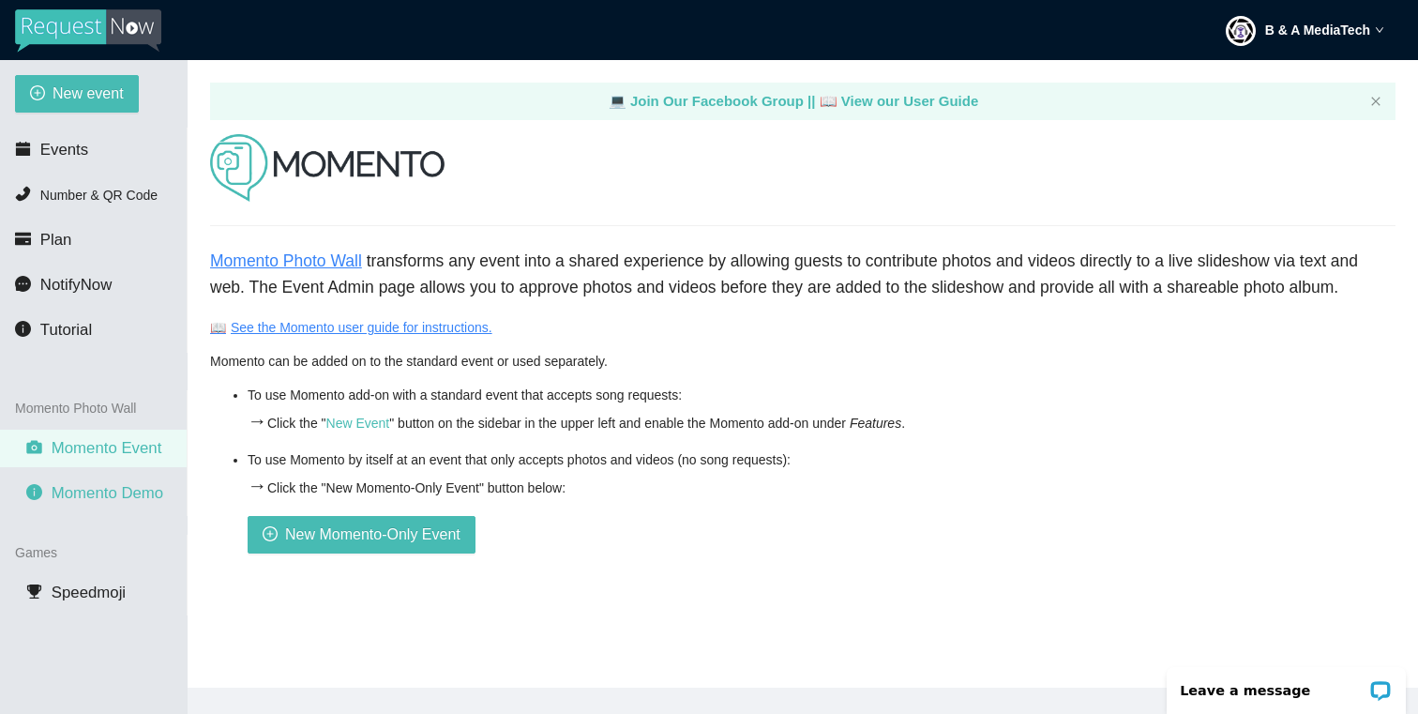
click at [106, 500] on span "Momento Demo" at bounding box center [108, 493] width 112 height 18
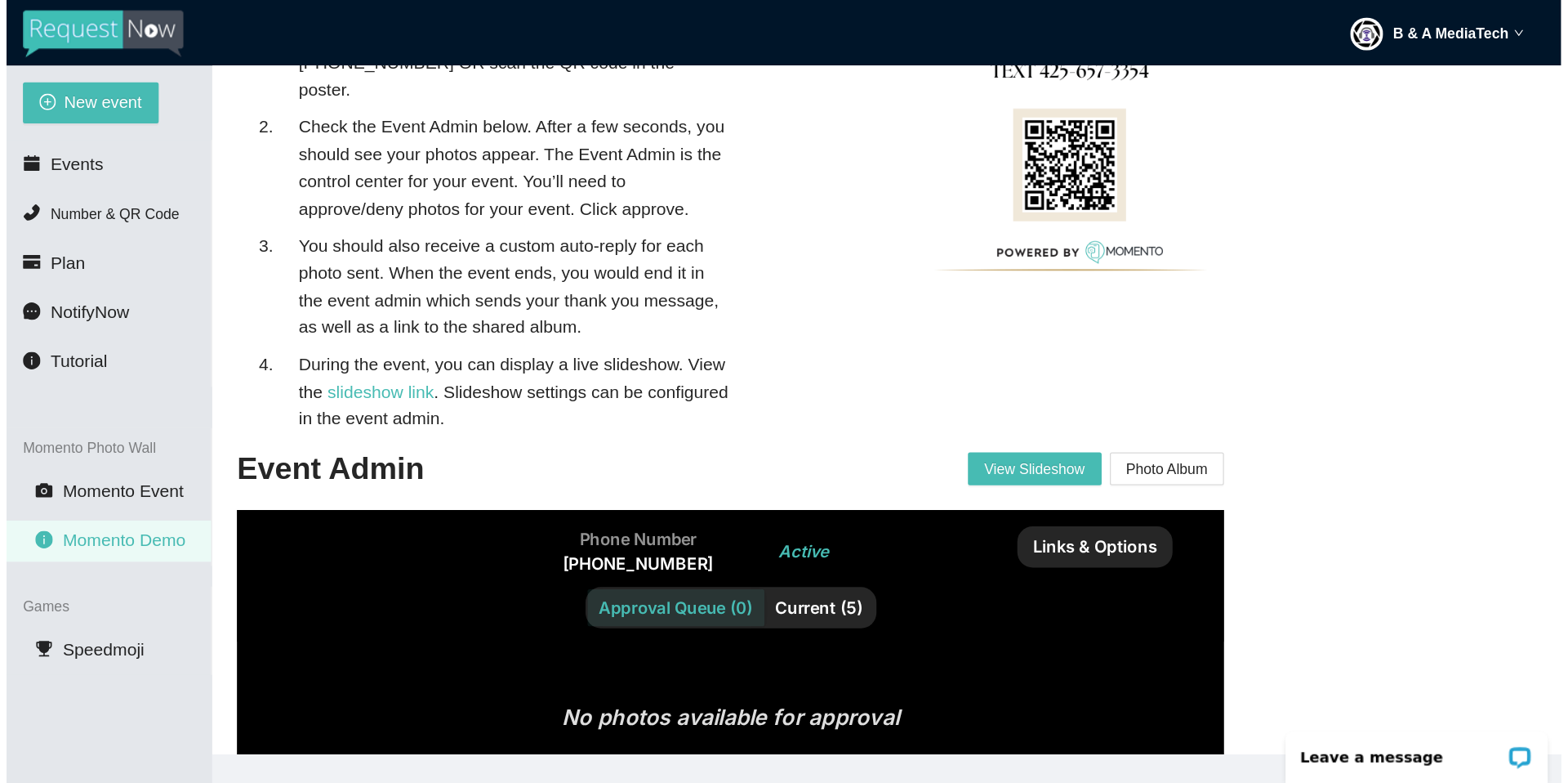
scroll to position [98, 0]
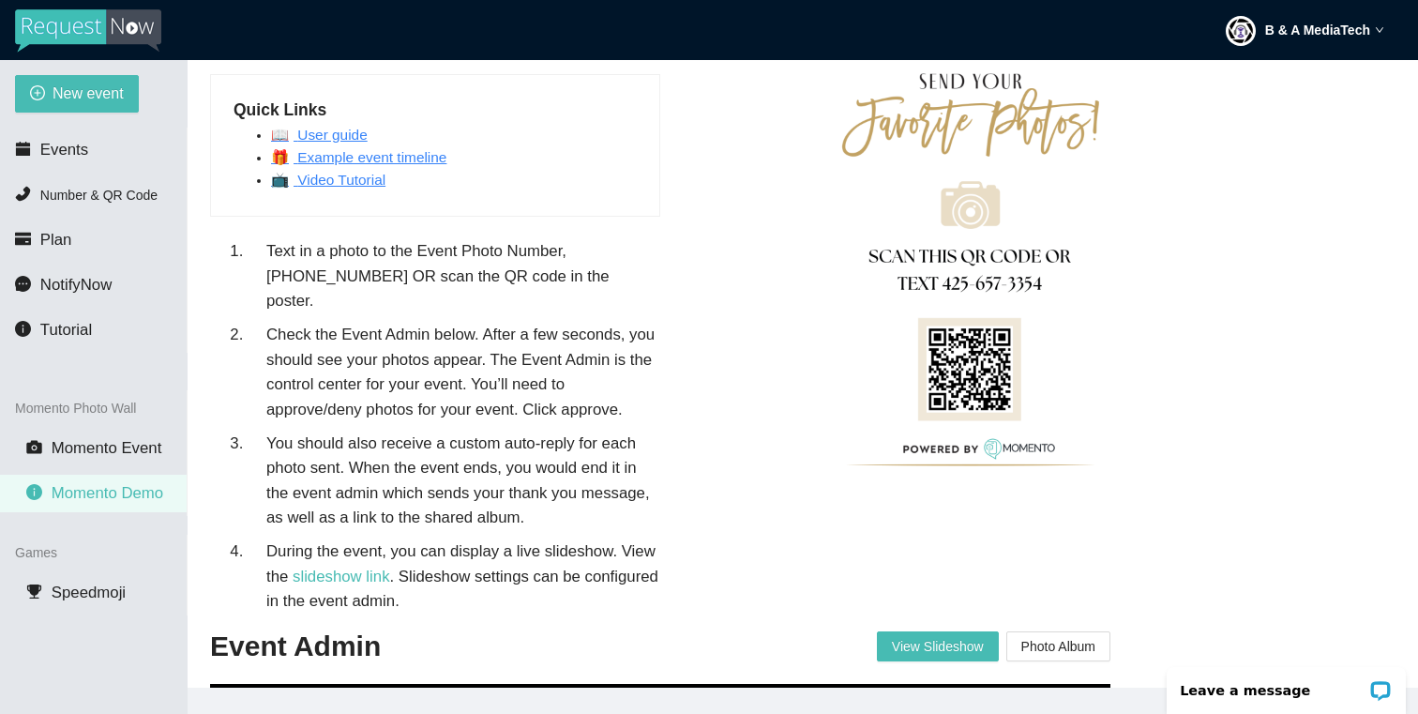
click at [315, 179] on link "📺 Video Tutorial" at bounding box center [328, 180] width 114 height 16
